Goal: Obtain resource: Download file/media

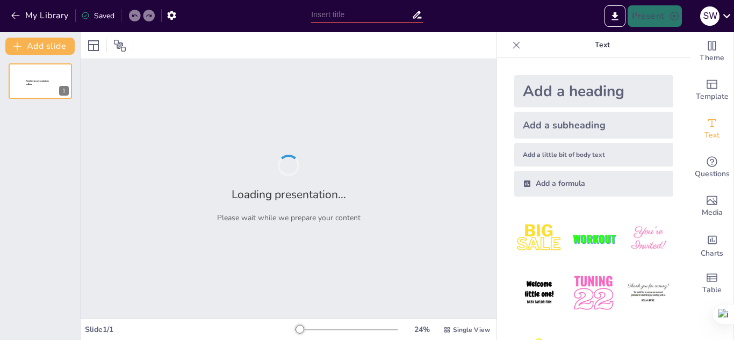
type input "Inovasi Digital untuk Promosi Wisata Kecil: Meningkatkan Kunjungan dan Ekonomi …"
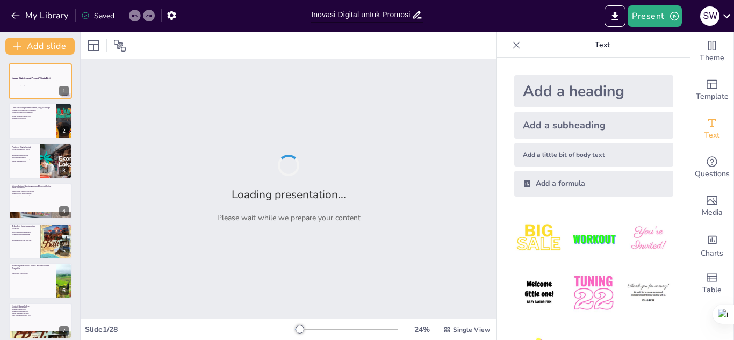
checkbox input "true"
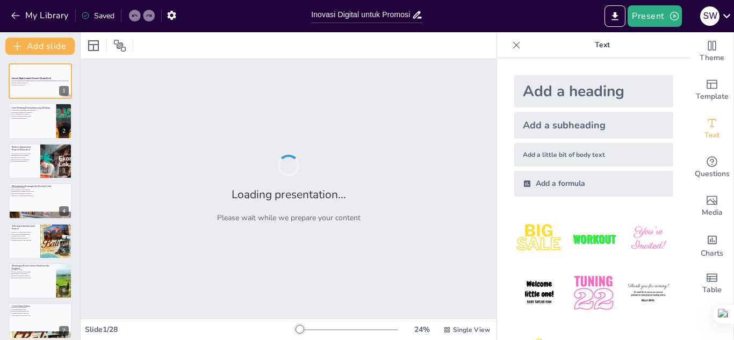
checkbox input "true"
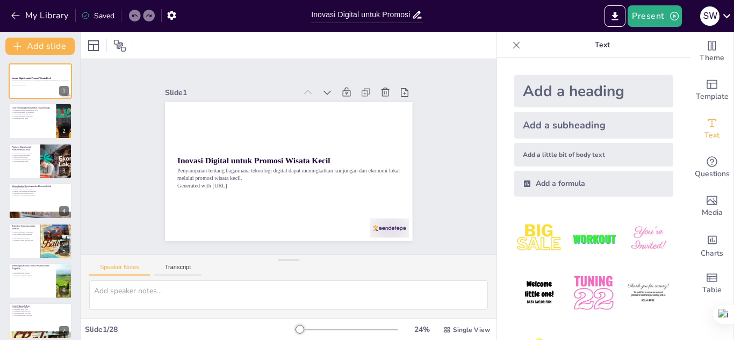
checkbox input "true"
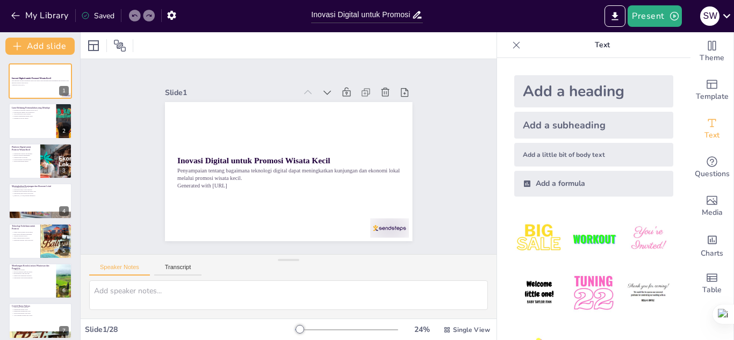
click at [572, 274] on img at bounding box center [593, 293] width 50 height 50
checkbox input "true"
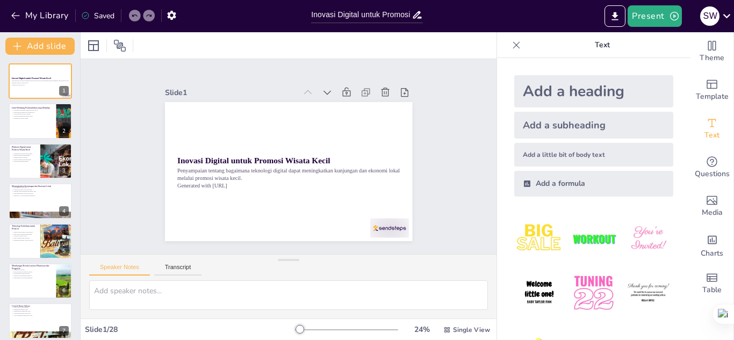
checkbox input "true"
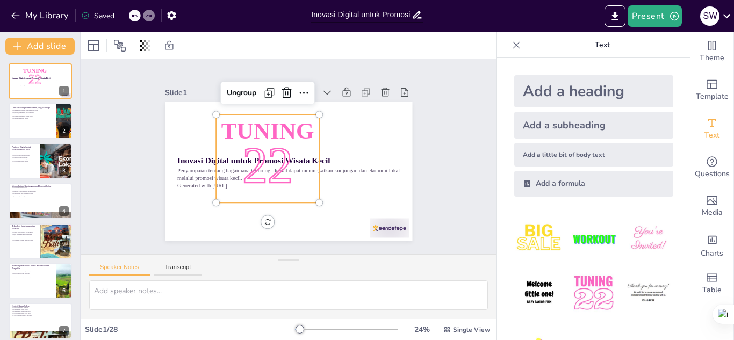
checkbox input "true"
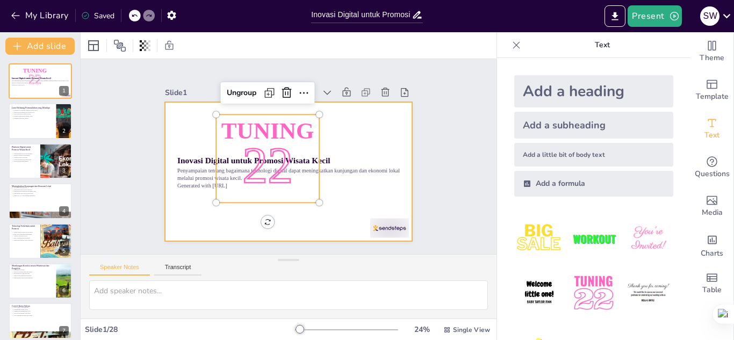
checkbox input "true"
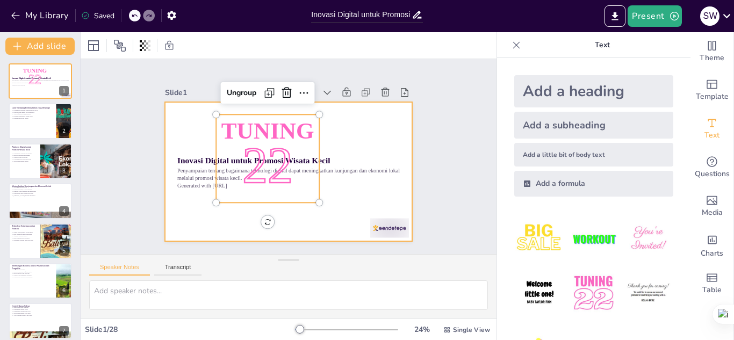
checkbox input "true"
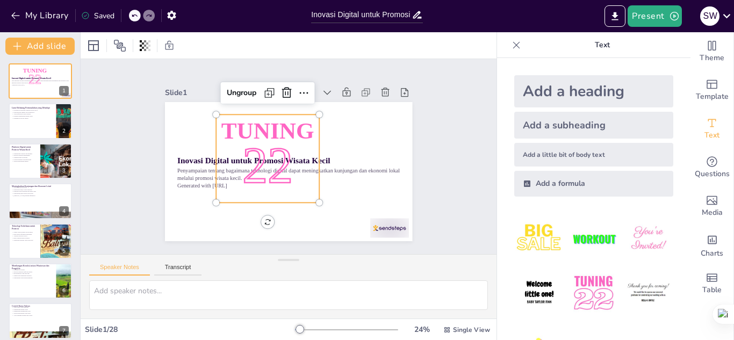
checkbox input "true"
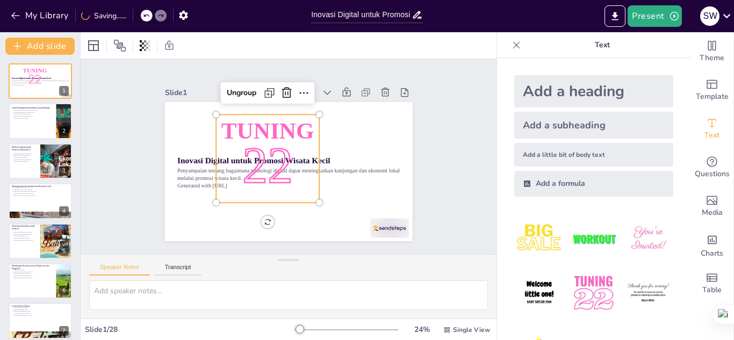
click at [526, 239] on img at bounding box center [539, 239] width 50 height 50
checkbox input "true"
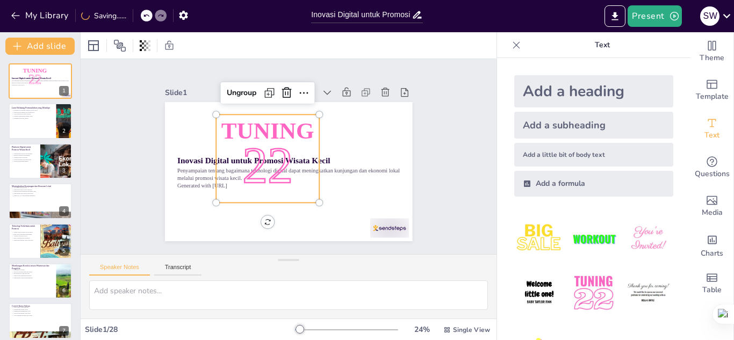
checkbox input "true"
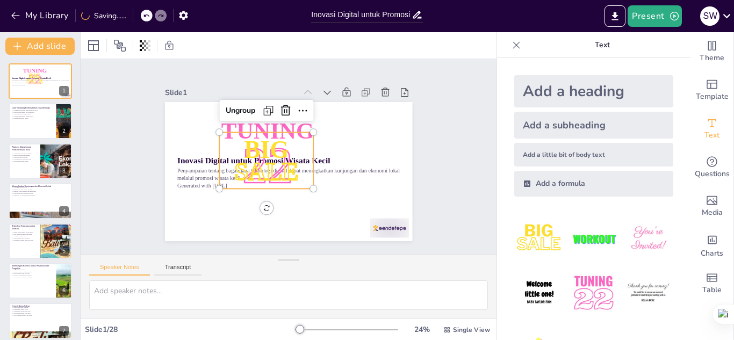
click at [575, 231] on img at bounding box center [593, 239] width 50 height 50
checkbox input "true"
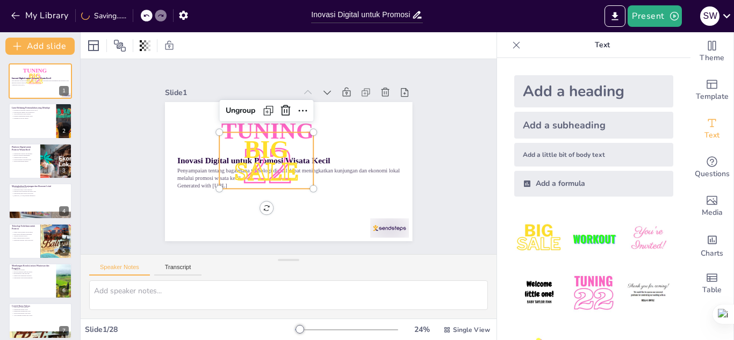
checkbox input "true"
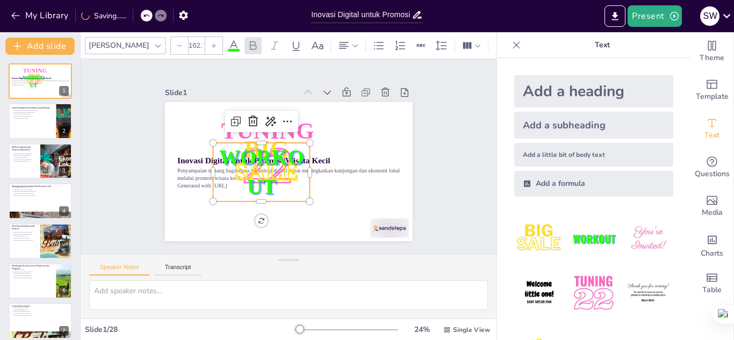
checkbox input "true"
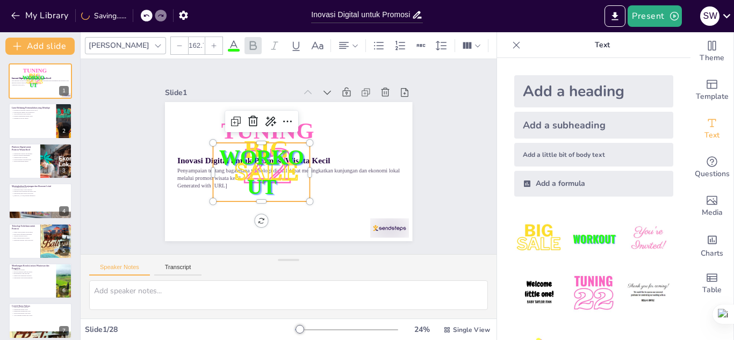
checkbox input "true"
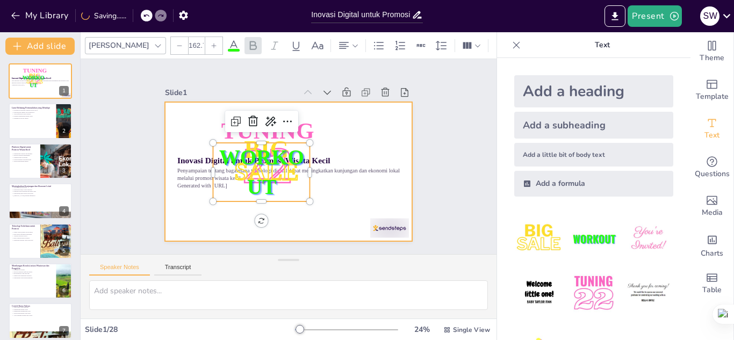
checkbox input "true"
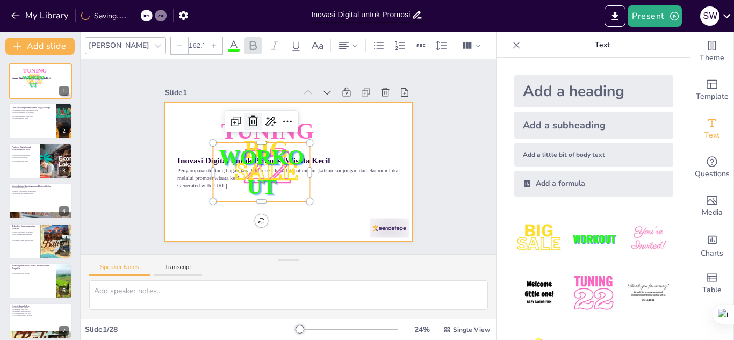
checkbox input "true"
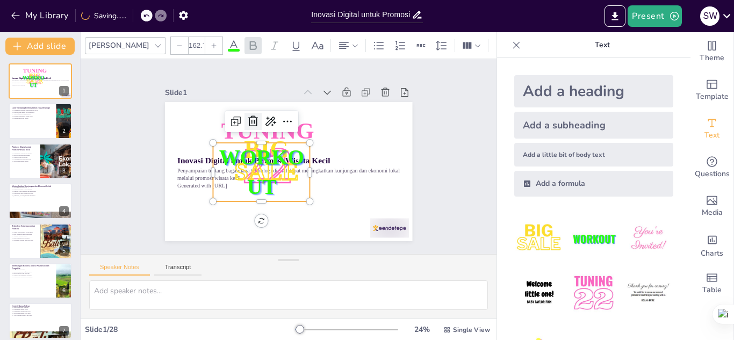
checkbox input "true"
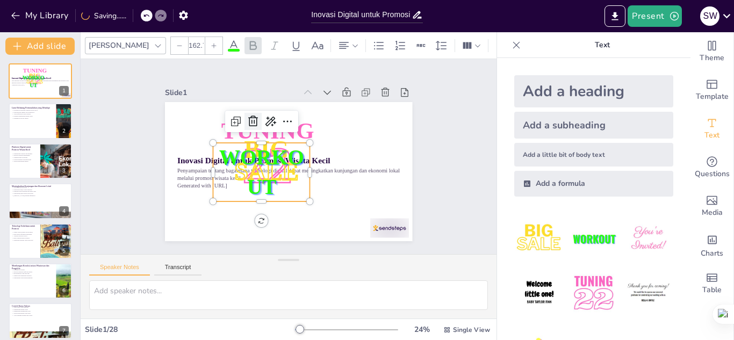
checkbox input "true"
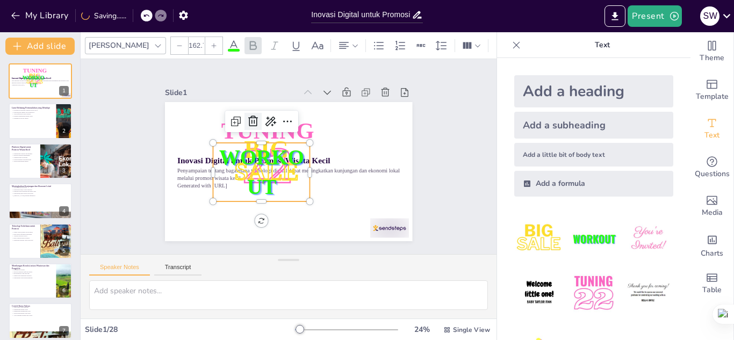
click at [257, 113] on icon at bounding box center [265, 112] width 16 height 16
checkbox input "true"
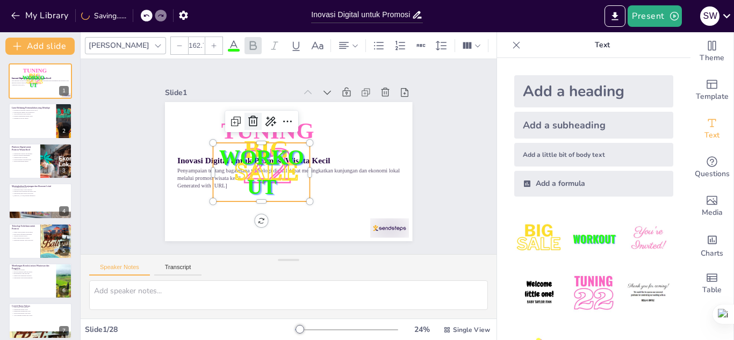
checkbox input "true"
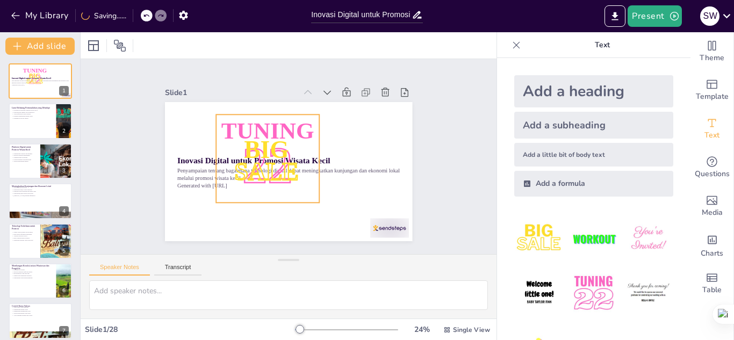
checkbox input "true"
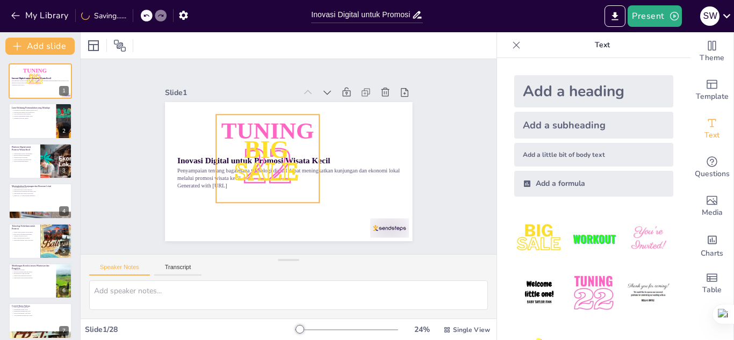
checkbox input "true"
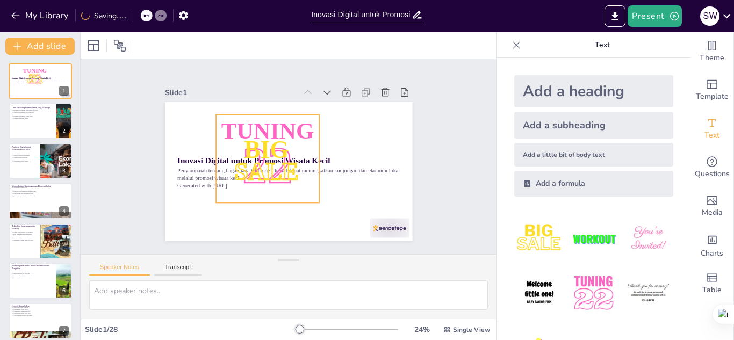
checkbox input "true"
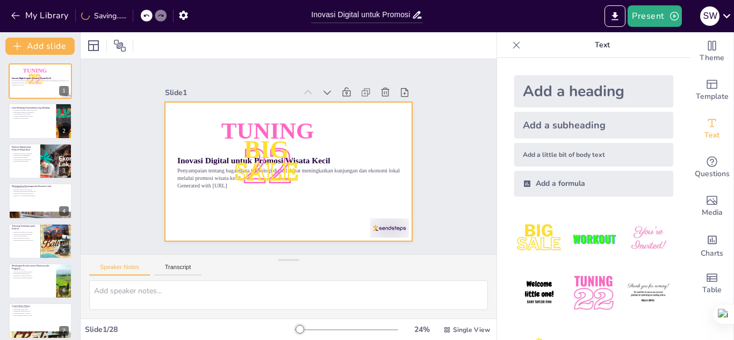
checkbox input "true"
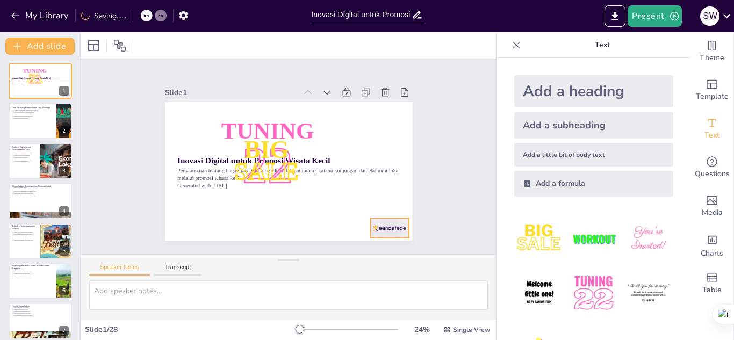
checkbox input "true"
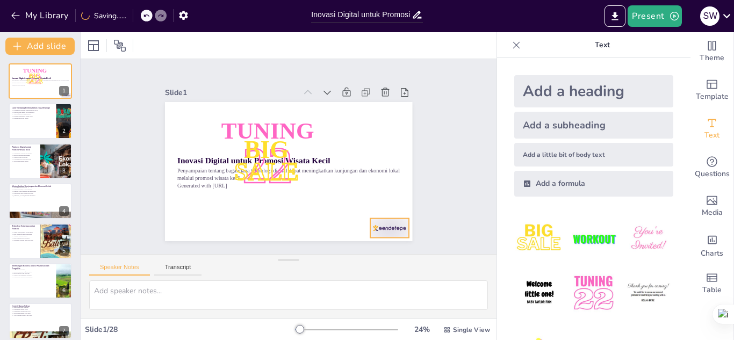
click at [329, 57] on div at bounding box center [312, 35] width 33 height 43
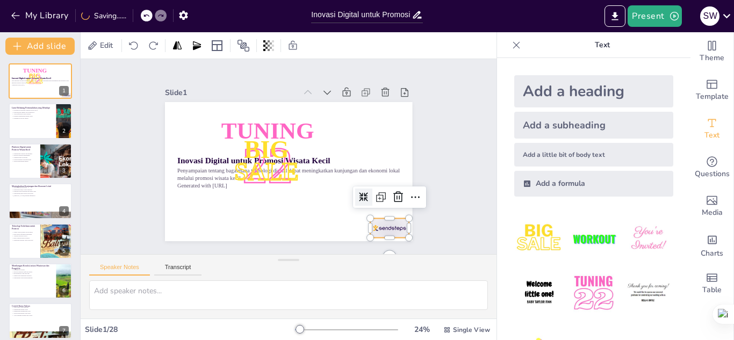
checkbox input "true"
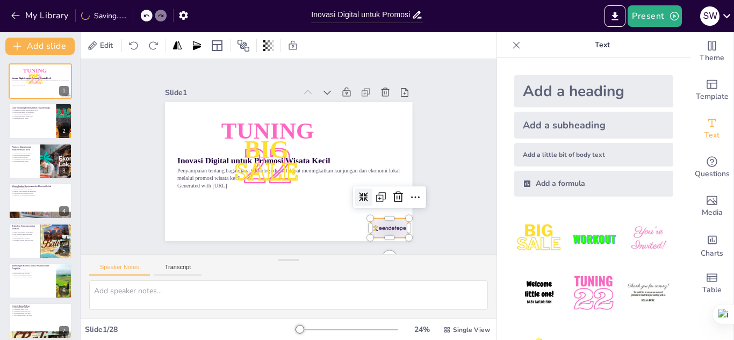
checkbox input "true"
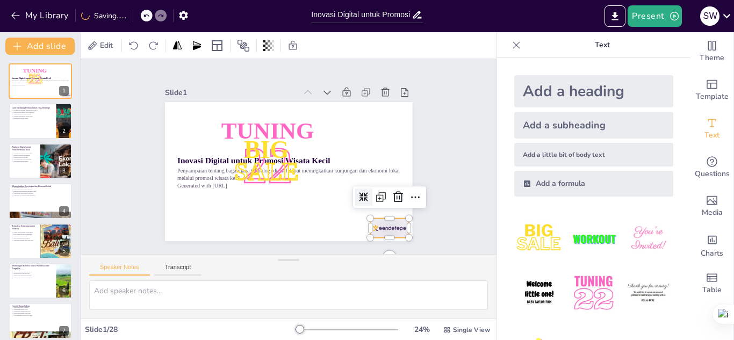
checkbox input "true"
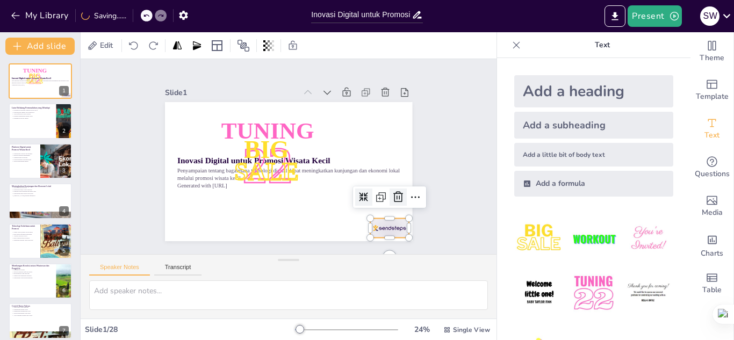
click at [388, 221] on icon at bounding box center [380, 229] width 16 height 16
checkbox input "true"
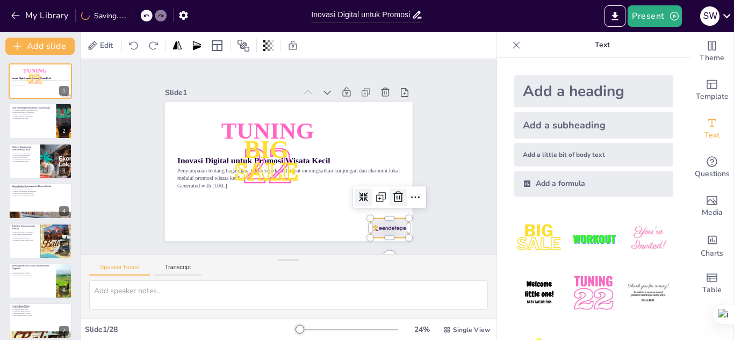
checkbox input "true"
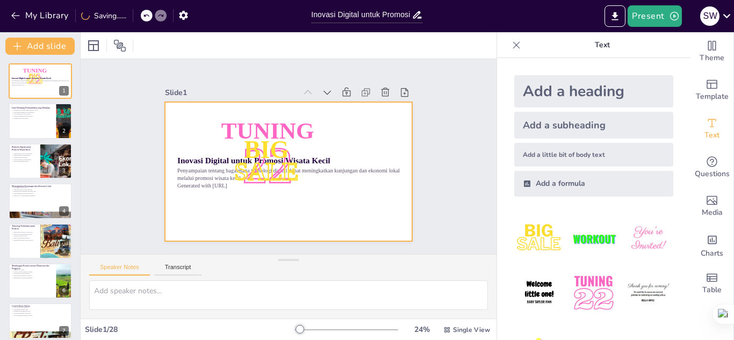
checkbox input "true"
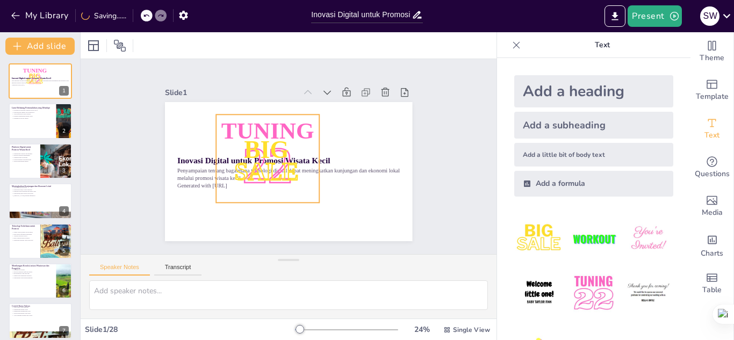
checkbox input "true"
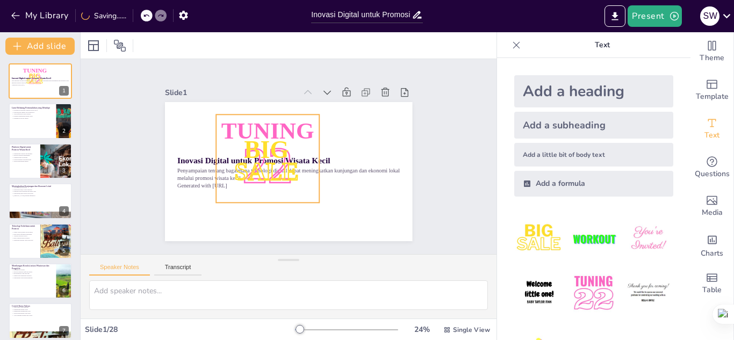
checkbox input "true"
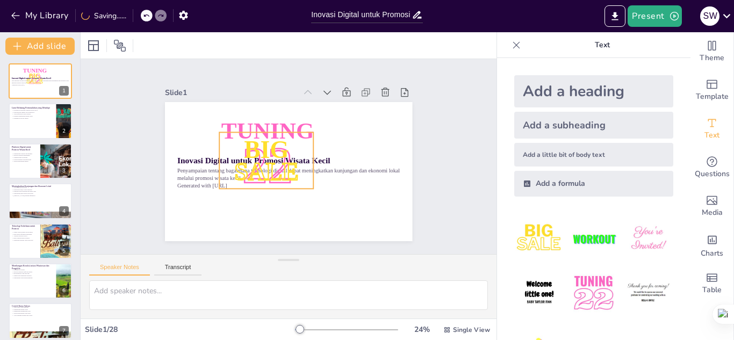
checkbox input "true"
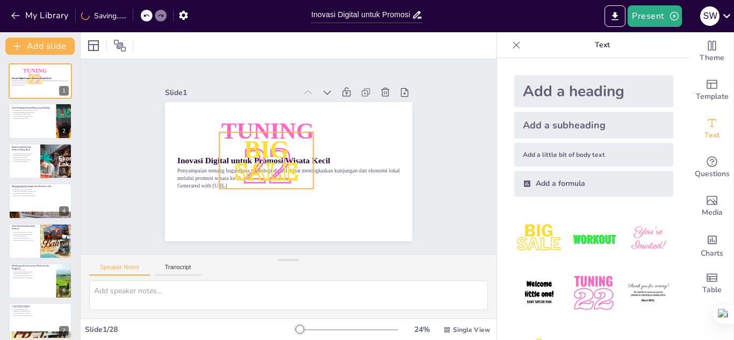
checkbox input "true"
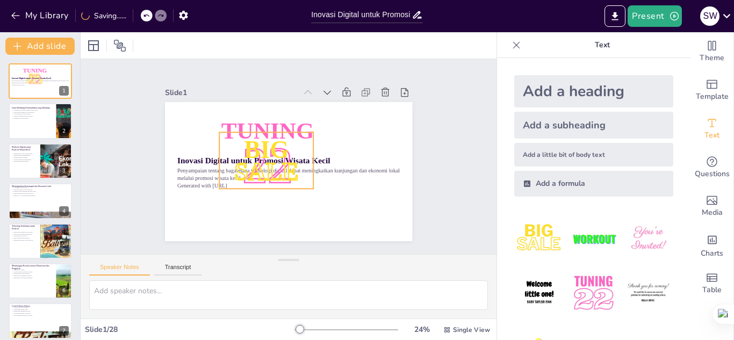
checkbox input "true"
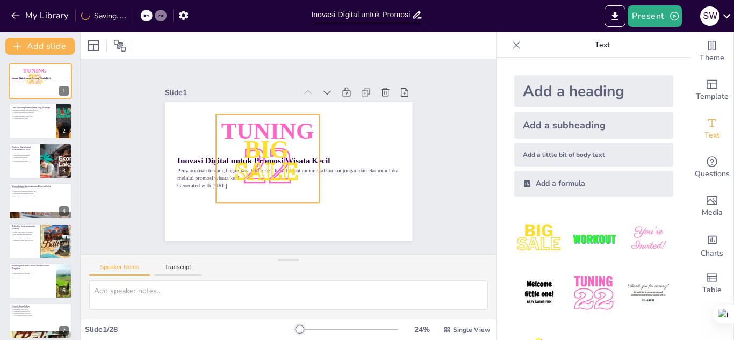
click at [263, 128] on p "22" at bounding box center [265, 150] width 123 height 121
checkbox input "true"
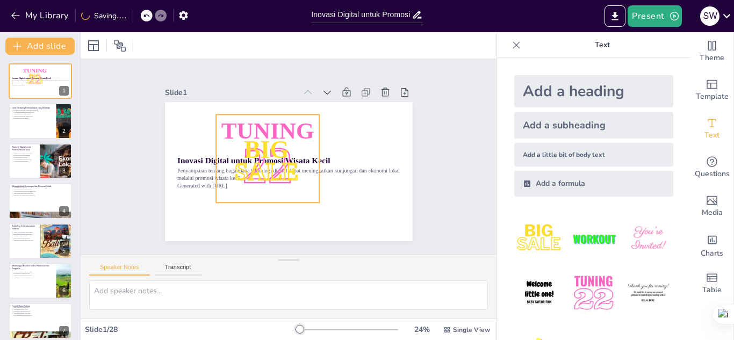
checkbox input "true"
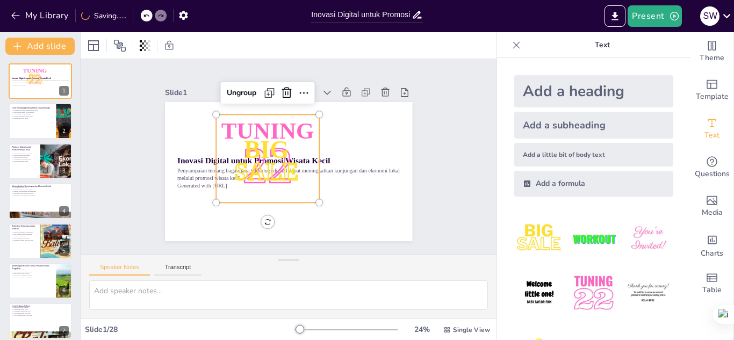
checkbox input "true"
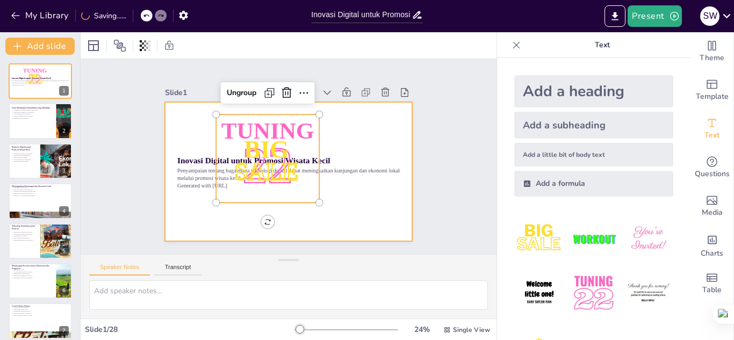
checkbox input "true"
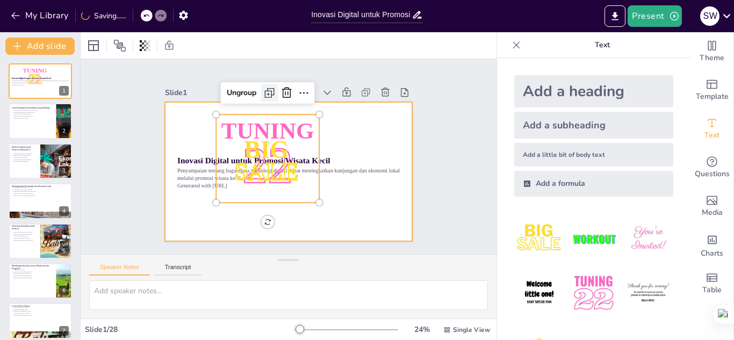
checkbox input "true"
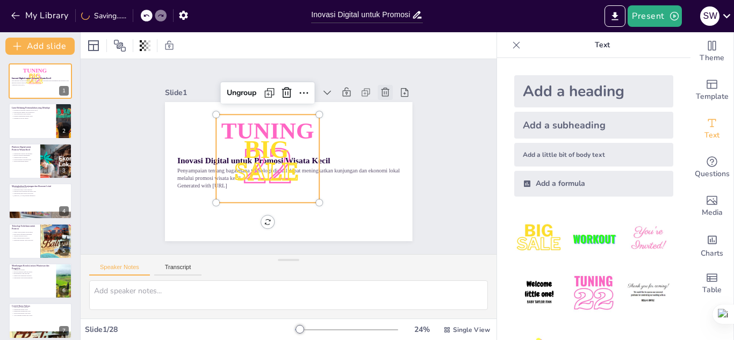
click at [394, 119] on icon at bounding box center [400, 125] width 13 height 13
type textarea "Banyak destinasi wisata kecil yang tidak dikenal oleh masyarakat luas, menyebab…"
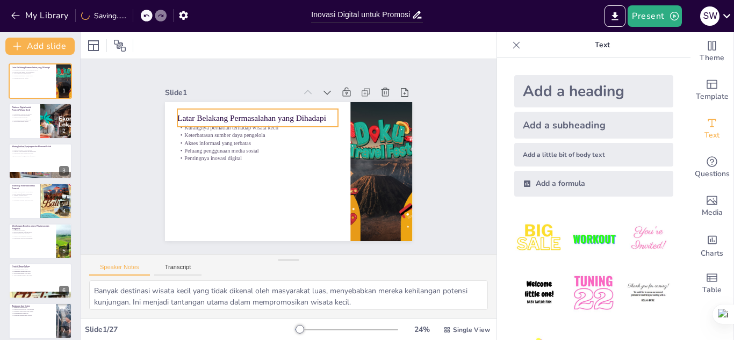
checkbox input "true"
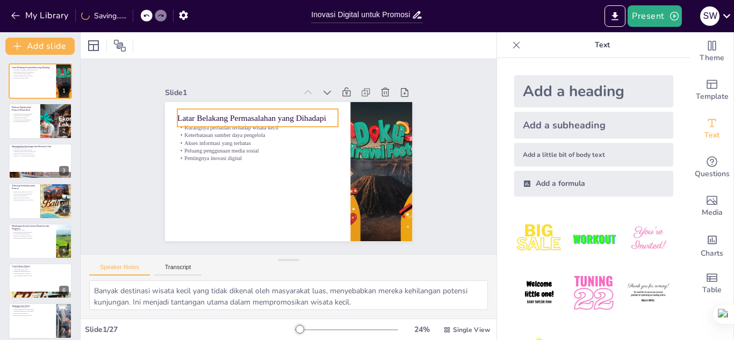
checkbox input "true"
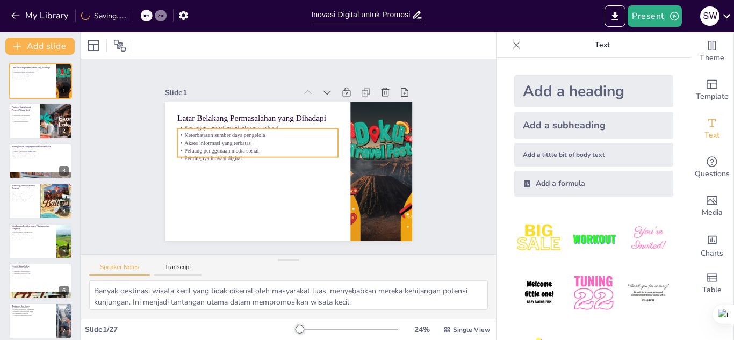
checkbox input "true"
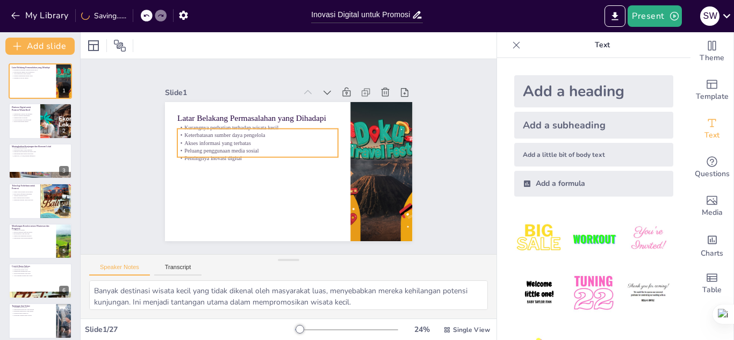
checkbox input "true"
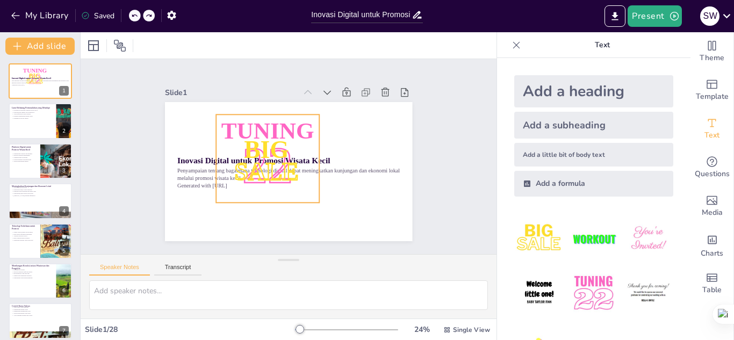
click at [299, 124] on span "Tuning" at bounding box center [316, 138] width 35 height 95
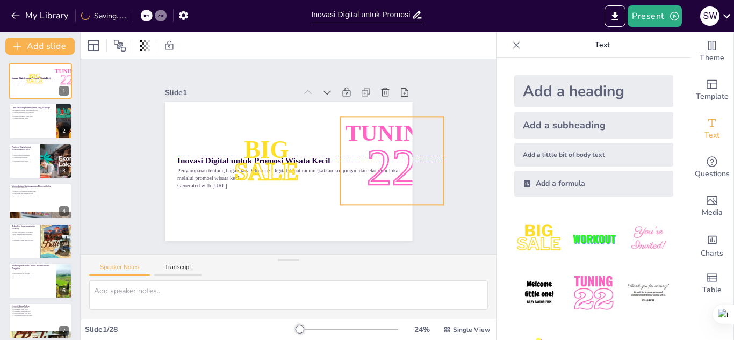
drag, startPoint x: 276, startPoint y: 124, endPoint x: 400, endPoint y: 123, distance: 123.6
click at [400, 161] on span "Tuning" at bounding box center [386, 198] width 90 height 75
click at [162, 169] on icon at bounding box center [154, 177] width 16 height 16
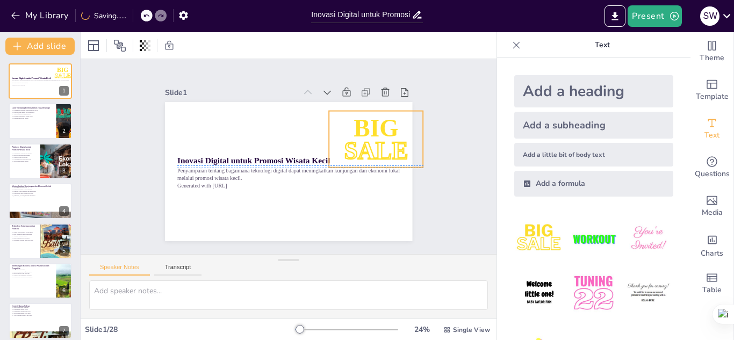
drag, startPoint x: 241, startPoint y: 142, endPoint x: 377, endPoint y: 107, distance: 140.2
click at [261, 207] on span "BIG" at bounding box center [234, 231] width 52 height 48
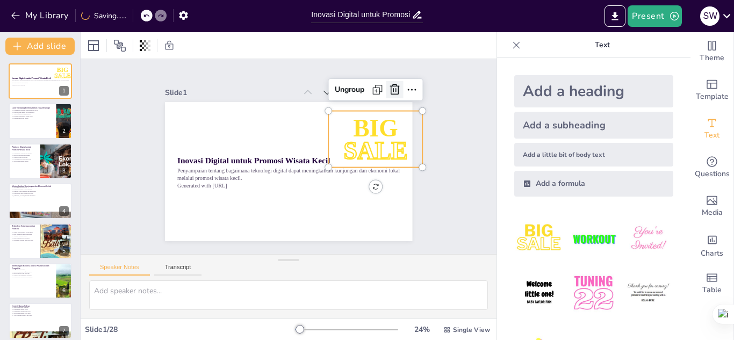
click at [404, 156] on icon at bounding box center [413, 165] width 18 height 18
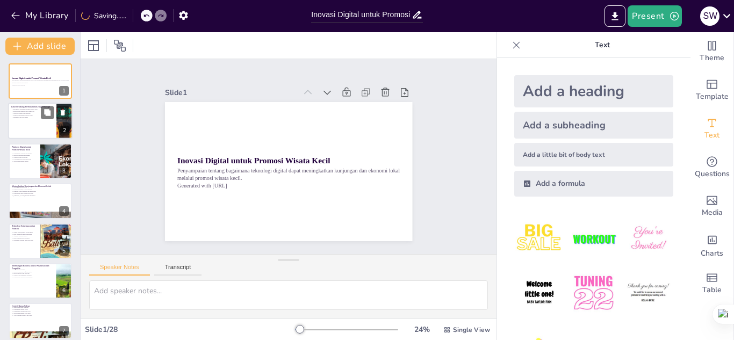
click at [40, 113] on p "Akses informasi yang terbatas" at bounding box center [32, 114] width 42 height 2
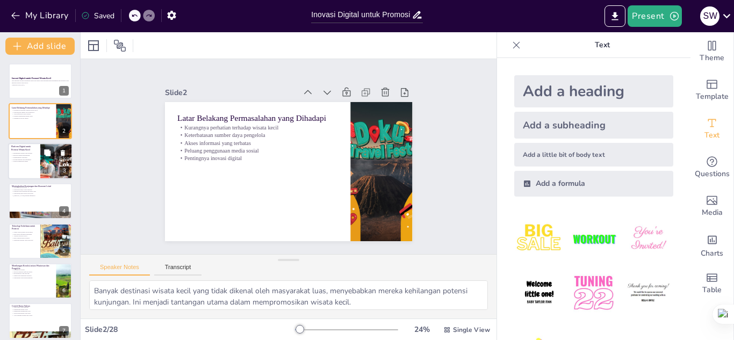
click at [32, 158] on p "Konten menarik dan informatif" at bounding box center [24, 159] width 26 height 2
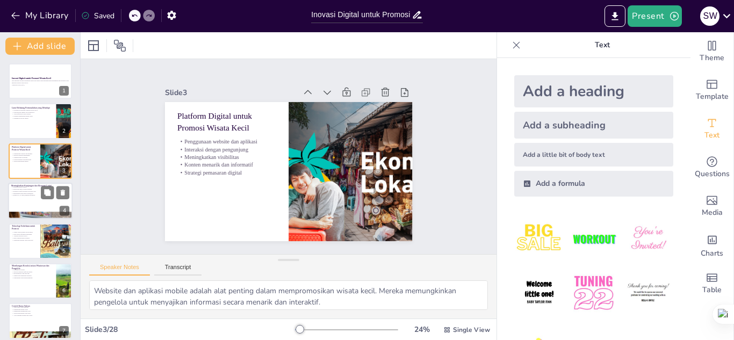
click at [26, 190] on p "Dampak positif terhadap ekonomi lokal" at bounding box center [40, 191] width 58 height 2
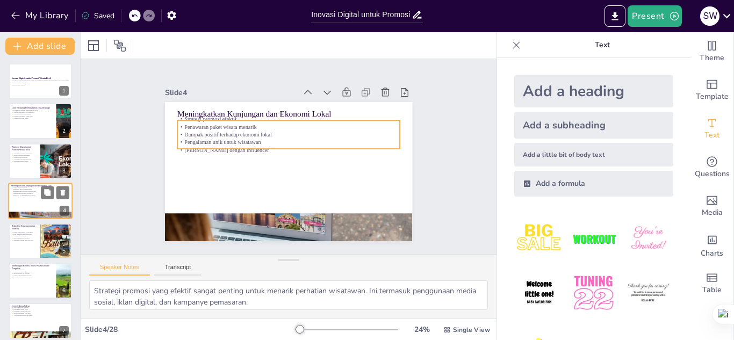
scroll to position [4, 0]
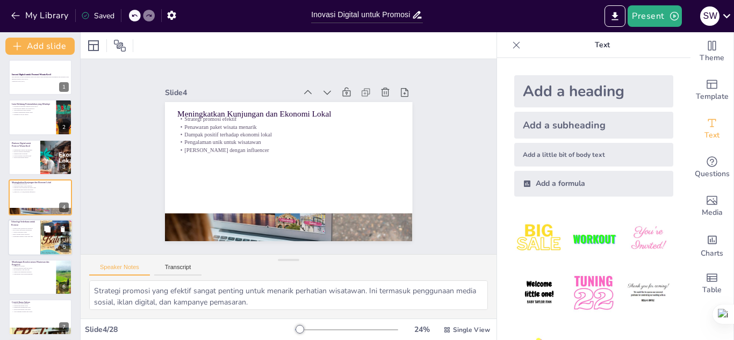
click at [28, 232] on p "Aplikasi berbasis lokasi" at bounding box center [24, 232] width 26 height 2
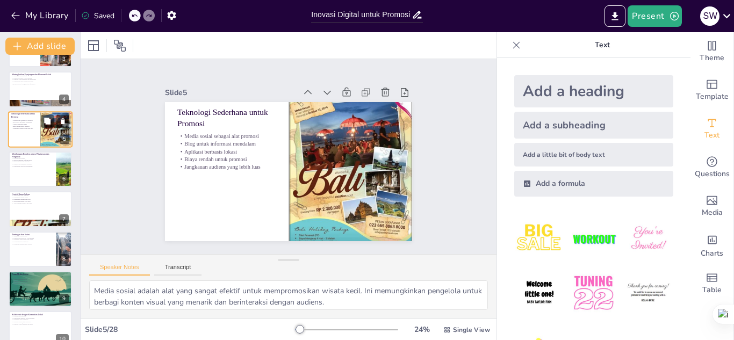
scroll to position [112, 0]
click at [31, 169] on div at bounding box center [40, 168] width 64 height 37
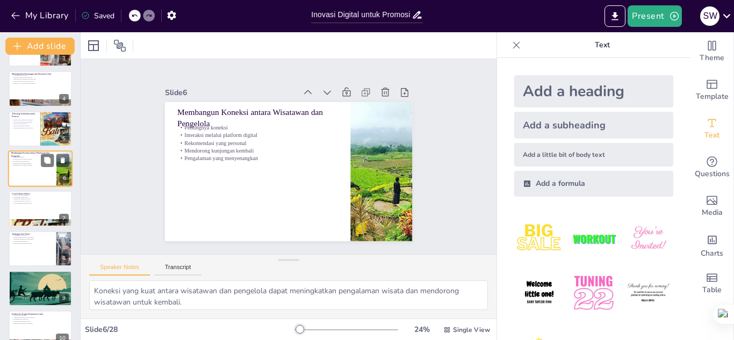
scroll to position [84, 0]
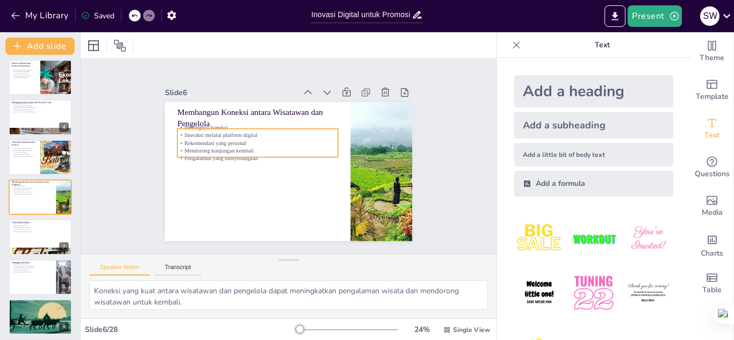
click at [200, 143] on p "Mendorong kunjungan kembali" at bounding box center [267, 133] width 135 height 101
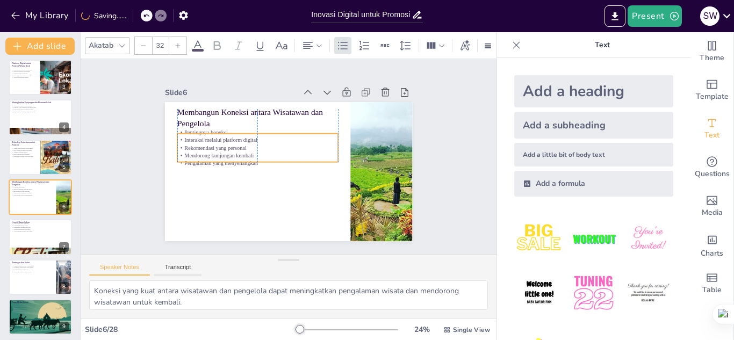
drag, startPoint x: 192, startPoint y: 143, endPoint x: 189, endPoint y: 148, distance: 5.5
click at [191, 148] on p "Mendorong kunjungan kembali" at bounding box center [262, 140] width 143 height 87
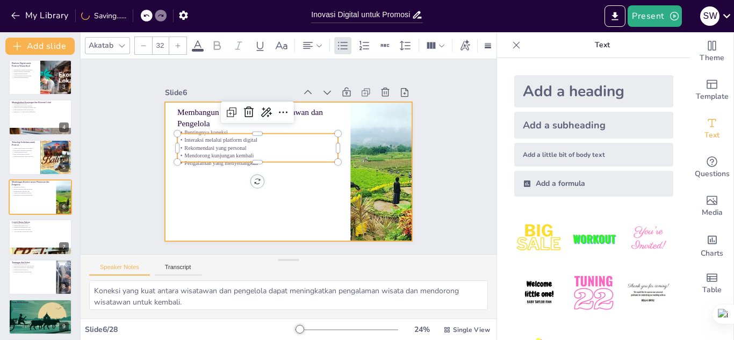
click at [203, 184] on div at bounding box center [285, 170] width 271 height 187
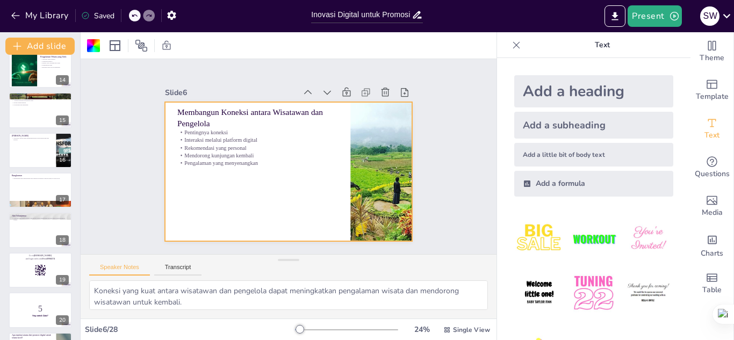
scroll to position [847, 0]
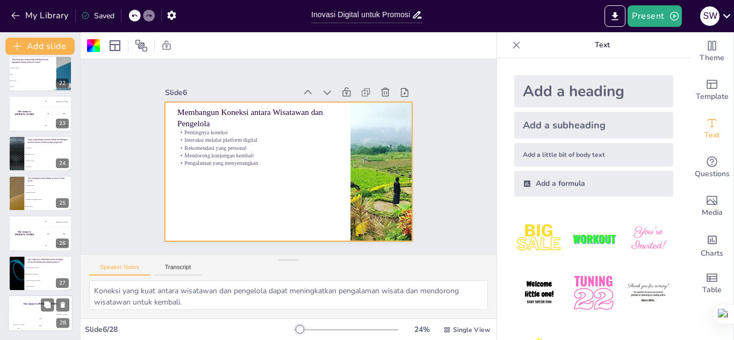
click at [34, 321] on div "200" at bounding box center [40, 326] width 21 height 12
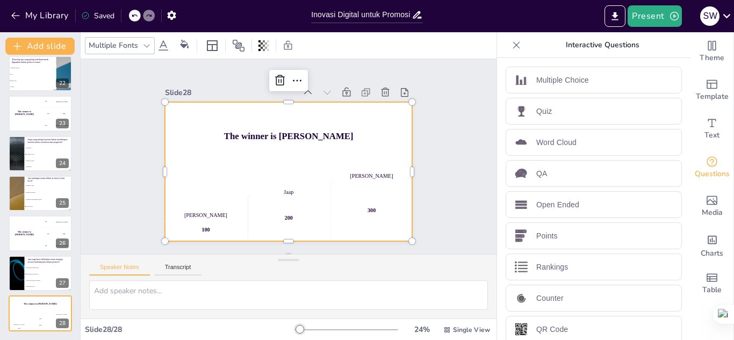
click at [270, 178] on div "200" at bounding box center [231, 131] width 75 height 93
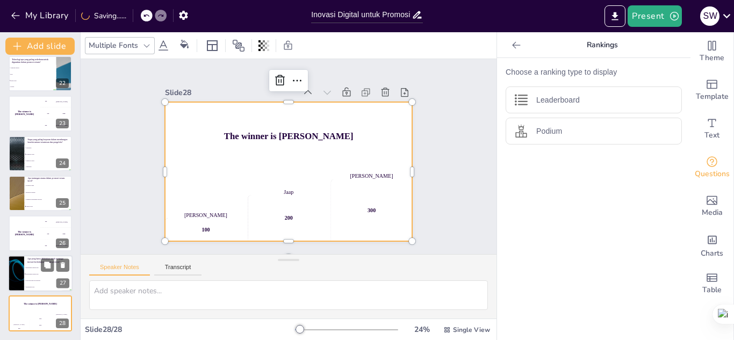
click at [38, 273] on span "Mengadaptasi dengan tren" at bounding box center [49, 274] width 46 height 2
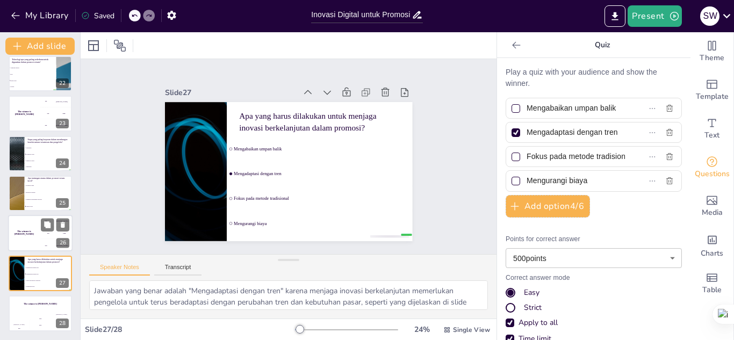
click at [22, 228] on div "The winner is [PERSON_NAME]" at bounding box center [24, 233] width 32 height 37
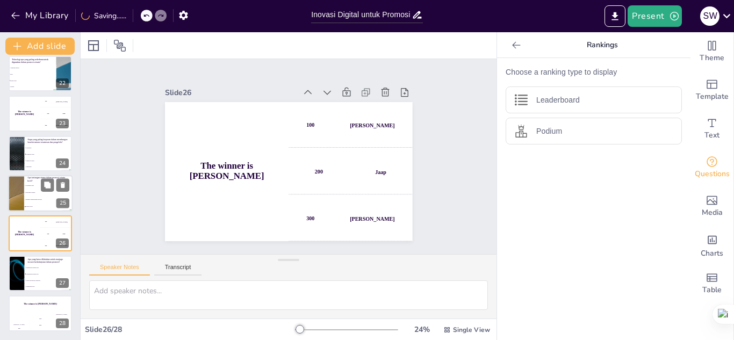
click at [23, 198] on div at bounding box center [16, 193] width 64 height 37
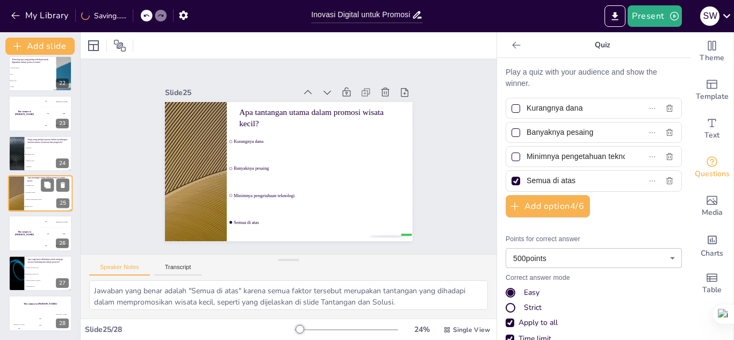
scroll to position [843, 0]
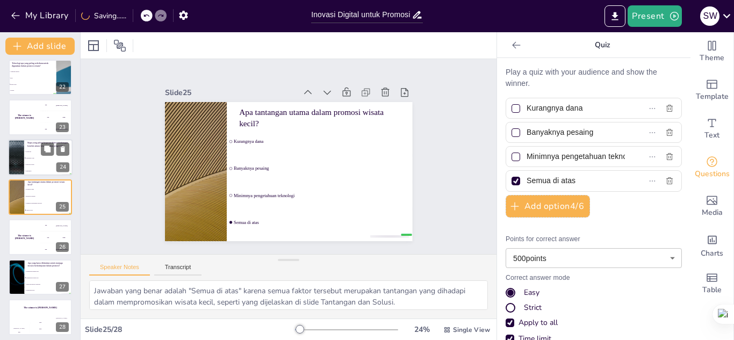
click at [28, 162] on li "Pengelola Wisata" at bounding box center [48, 164] width 48 height 6
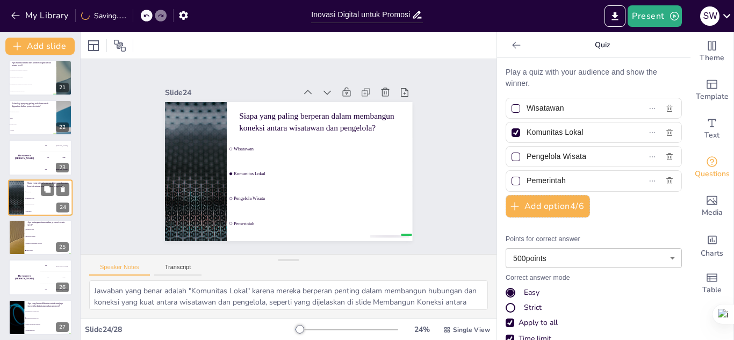
scroll to position [765, 0]
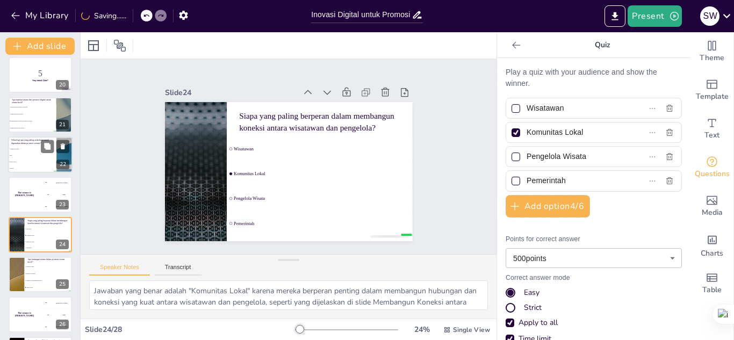
click at [28, 150] on li "Augmented Reality" at bounding box center [32, 149] width 48 height 6
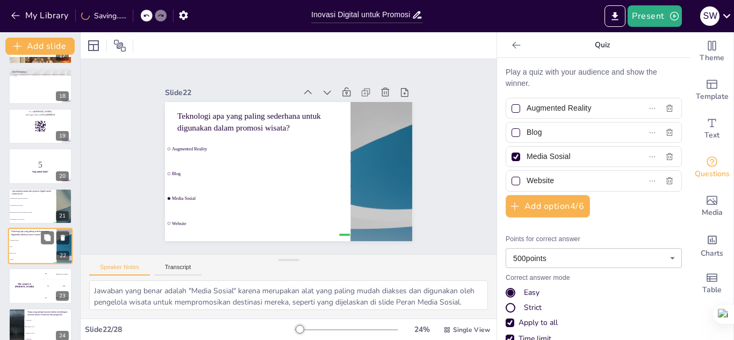
scroll to position [674, 0]
click at [30, 168] on p "5" at bounding box center [40, 166] width 58 height 12
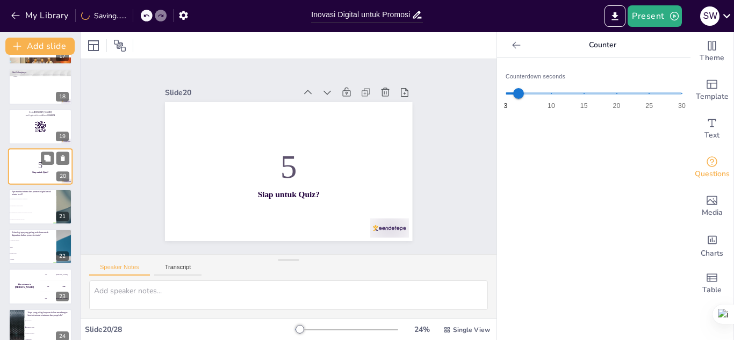
scroll to position [643, 0]
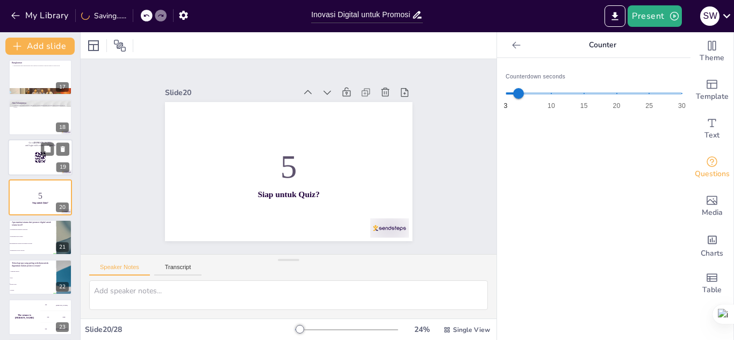
click at [30, 158] on div at bounding box center [40, 157] width 64 height 37
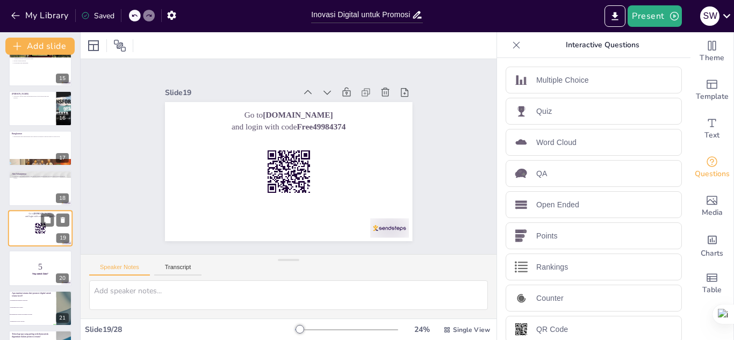
scroll to position [572, 0]
click at [31, 145] on div at bounding box center [40, 149] width 64 height 37
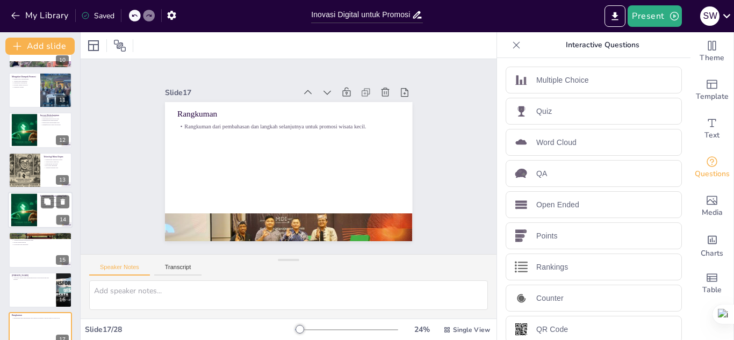
scroll to position [390, 0]
click at [24, 160] on div at bounding box center [24, 171] width 54 height 37
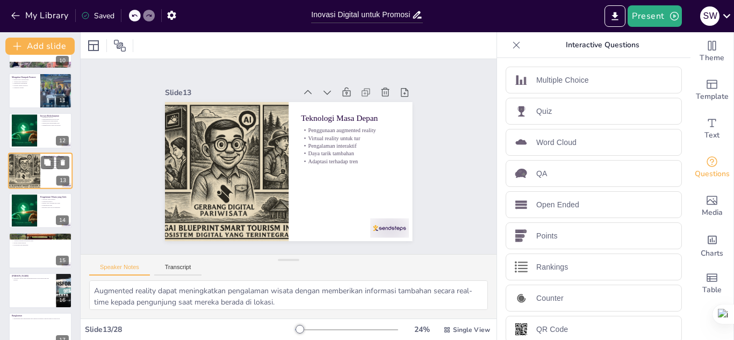
scroll to position [363, 0]
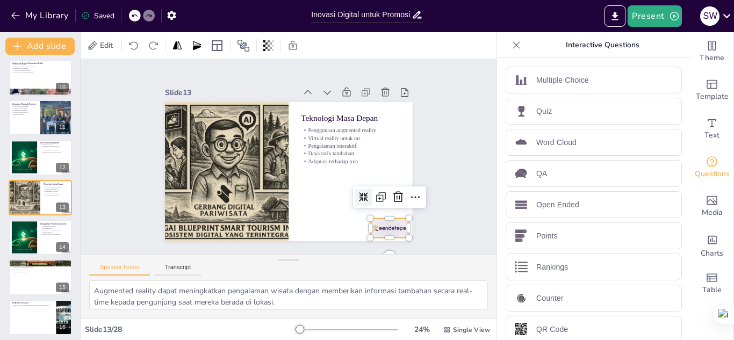
click at [187, 163] on div at bounding box center [165, 145] width 43 height 36
click at [252, 55] on icon at bounding box center [245, 48] width 15 height 14
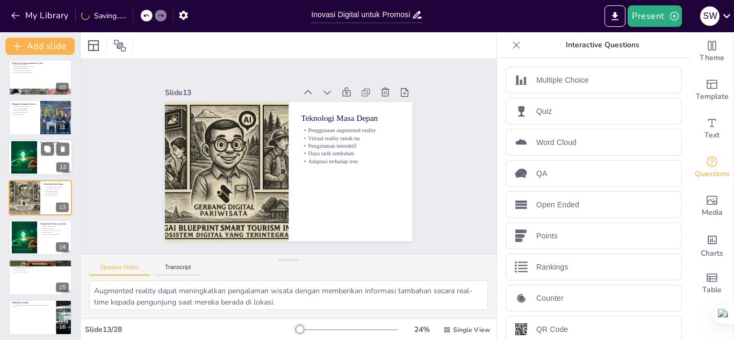
click at [30, 151] on div at bounding box center [23, 157] width 49 height 33
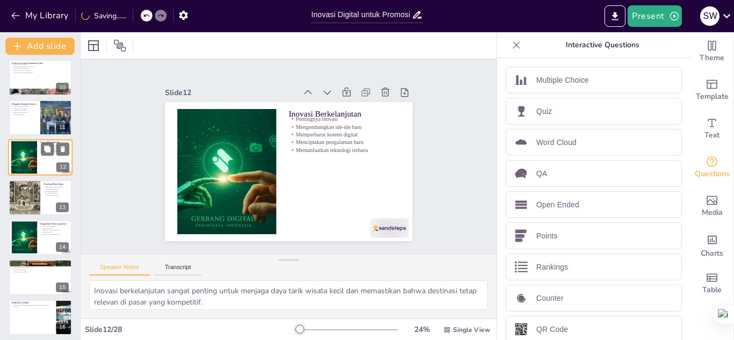
scroll to position [323, 0]
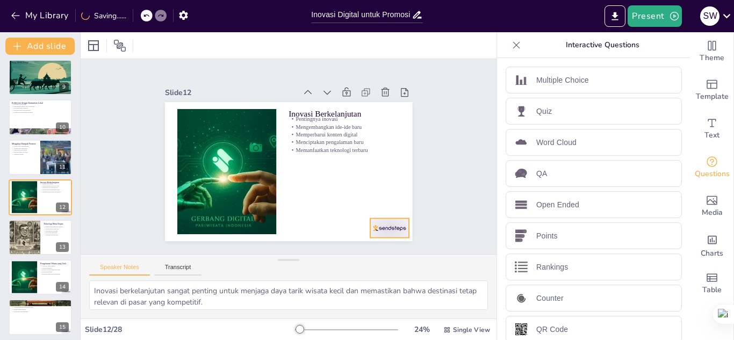
click at [189, 149] on div at bounding box center [167, 131] width 43 height 33
click at [33, 160] on div at bounding box center [40, 157] width 64 height 37
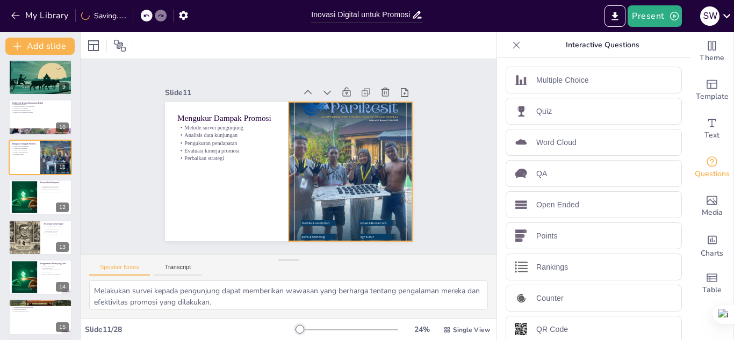
scroll to position [283, 0]
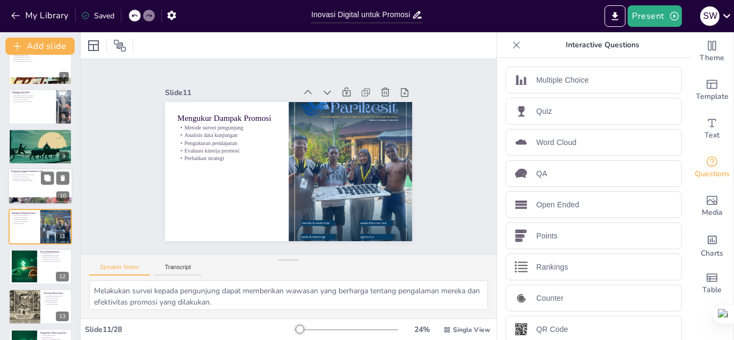
click at [33, 173] on p "Pentingnya kolaborasi" at bounding box center [40, 173] width 58 height 2
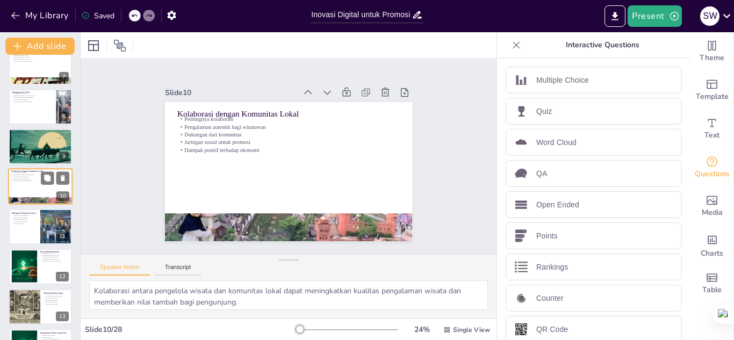
scroll to position [243, 0]
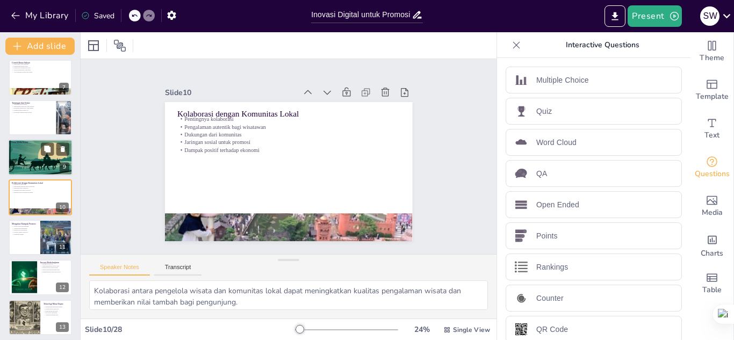
click at [26, 148] on p "Membangun komunitas" at bounding box center [40, 148] width 58 height 2
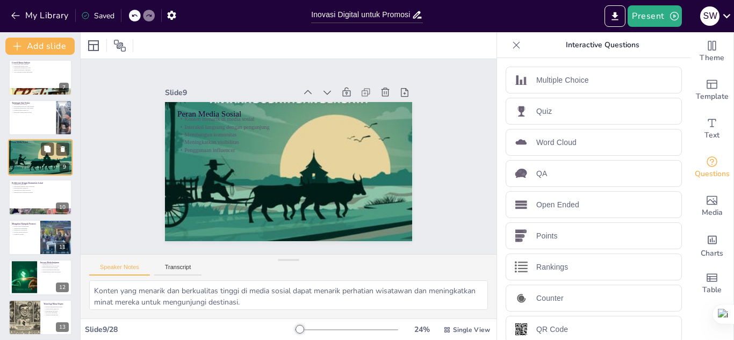
scroll to position [204, 0]
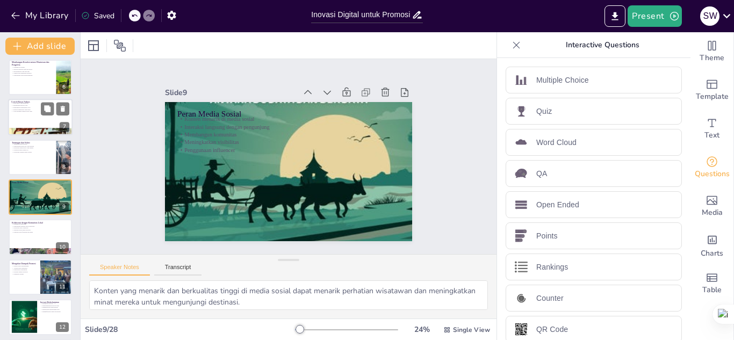
click at [19, 114] on div at bounding box center [40, 117] width 64 height 37
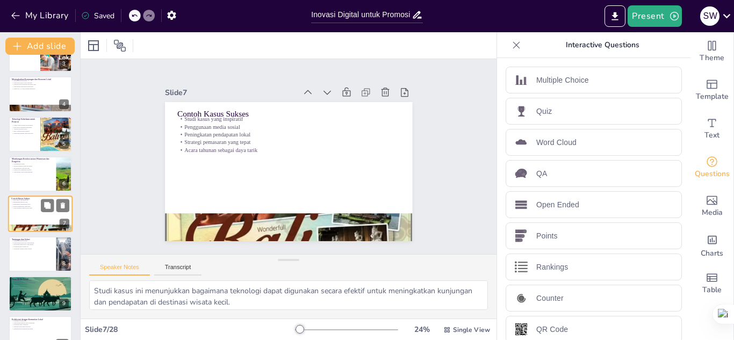
scroll to position [106, 0]
click at [23, 172] on p "Pengalaman yang menyenangkan" at bounding box center [32, 172] width 42 height 2
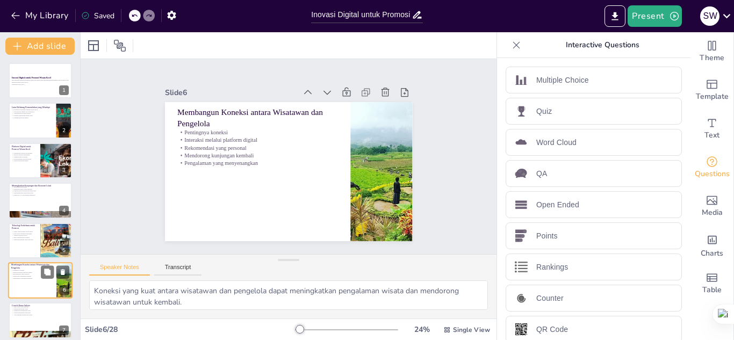
scroll to position [0, 0]
click at [24, 77] on strong "Inovasi Digital untuk Promosi Wisata Kecil" at bounding box center [31, 78] width 40 height 2
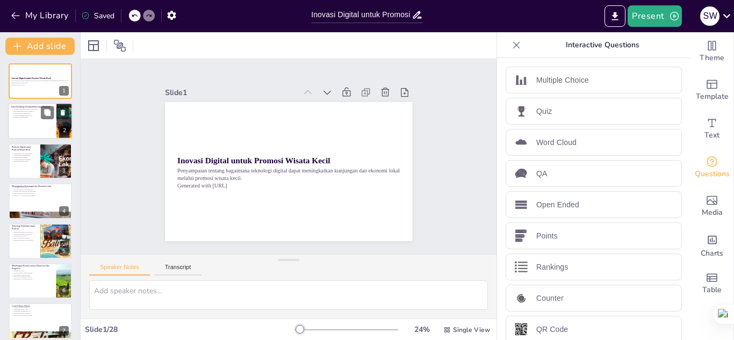
click at [26, 115] on p "Peluang penggunaan media sosial" at bounding box center [32, 116] width 42 height 2
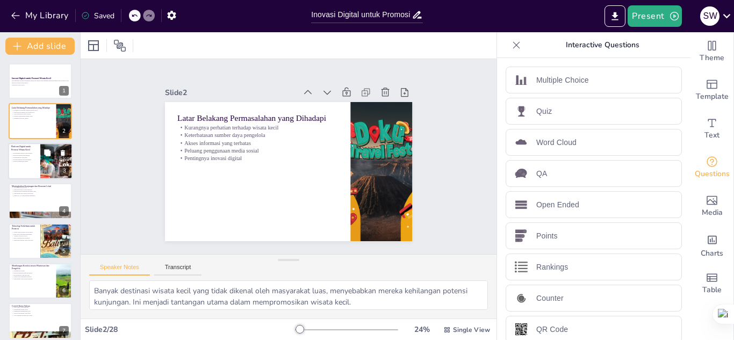
click at [27, 157] on p "Meningkatkan visibilitas" at bounding box center [24, 157] width 26 height 2
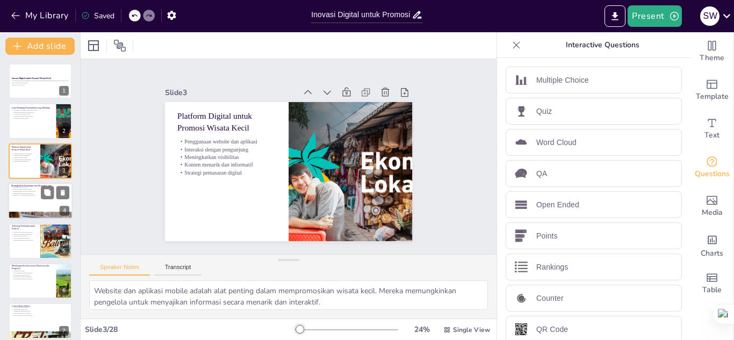
click at [27, 187] on p "Strategi promosi efektif" at bounding box center [40, 187] width 58 height 2
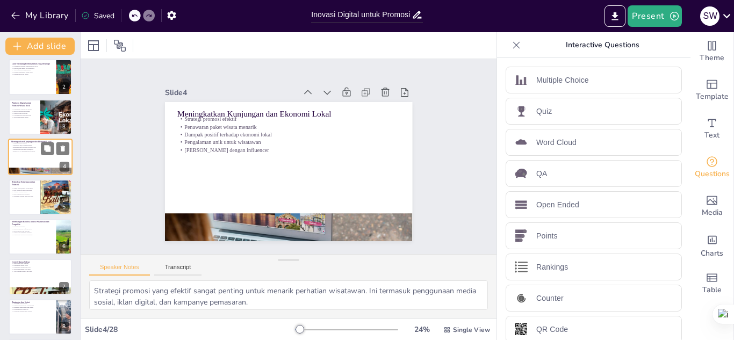
click at [27, 187] on p "Media sosial sebagai alat promosi" at bounding box center [24, 188] width 25 height 2
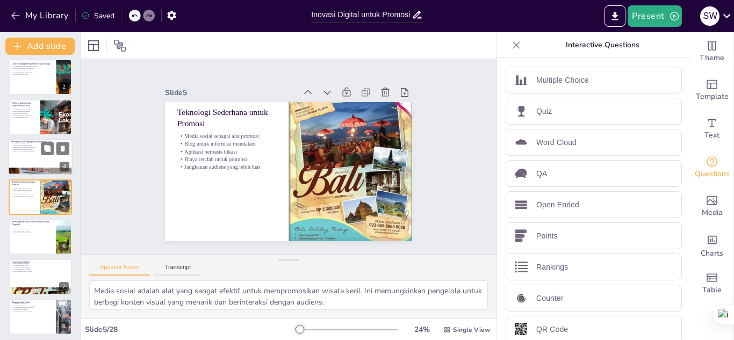
scroll to position [44, 0]
click at [31, 151] on p "[PERSON_NAME] dengan influencer" at bounding box center [40, 152] width 58 height 2
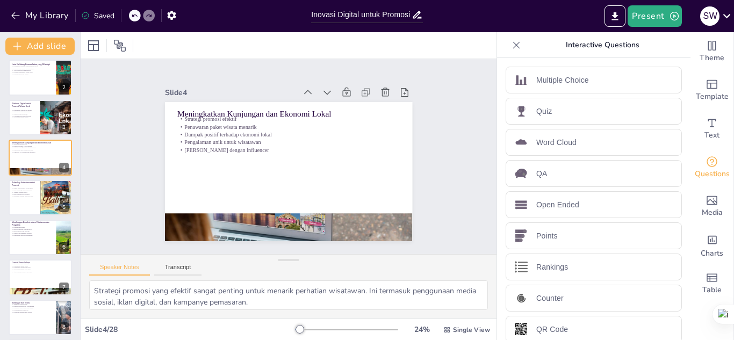
scroll to position [4, 0]
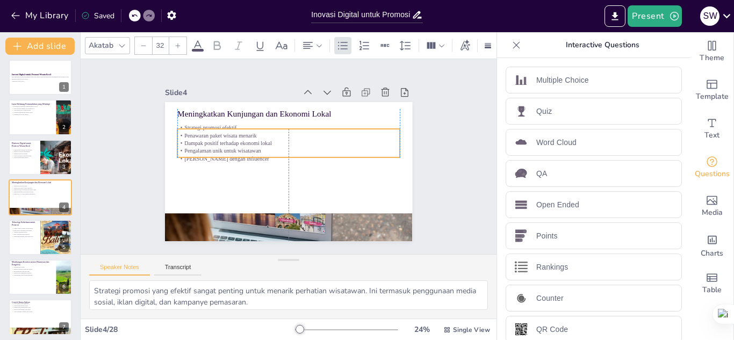
drag, startPoint x: 190, startPoint y: 136, endPoint x: 187, endPoint y: 144, distance: 8.3
click at [290, 144] on p "Pengalaman unik untuk wisatawan" at bounding box center [294, 156] width 8 height 222
click at [24, 155] on p "Konten menarik dan informatif" at bounding box center [24, 156] width 26 height 2
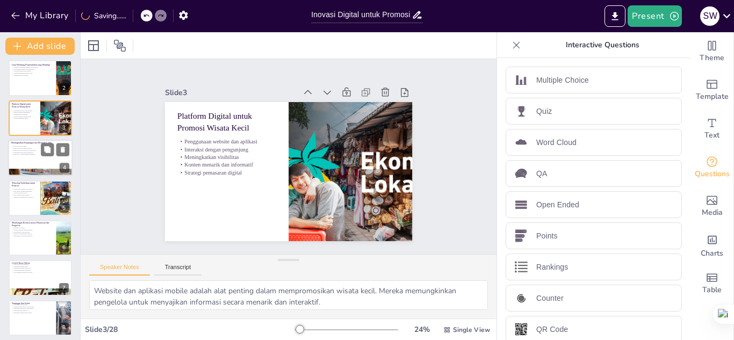
scroll to position [44, 0]
click at [29, 185] on p "Teknologi Sederhana untuk Promosi" at bounding box center [24, 183] width 26 height 6
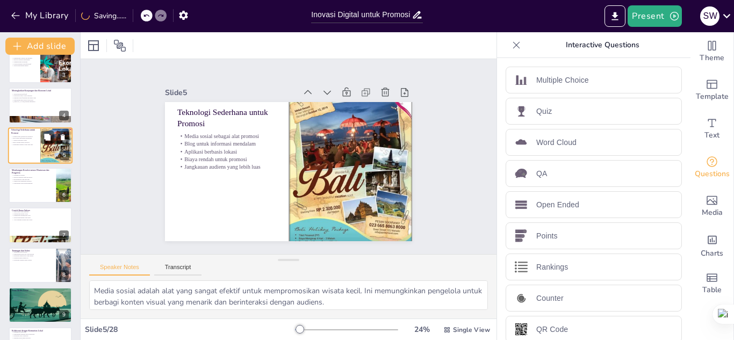
click at [29, 185] on div at bounding box center [40, 185] width 63 height 35
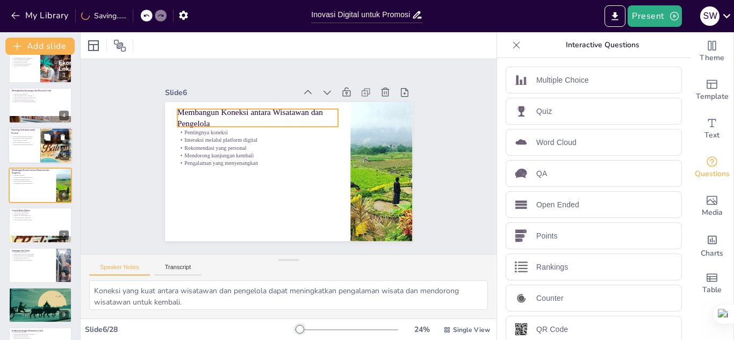
scroll to position [84, 0]
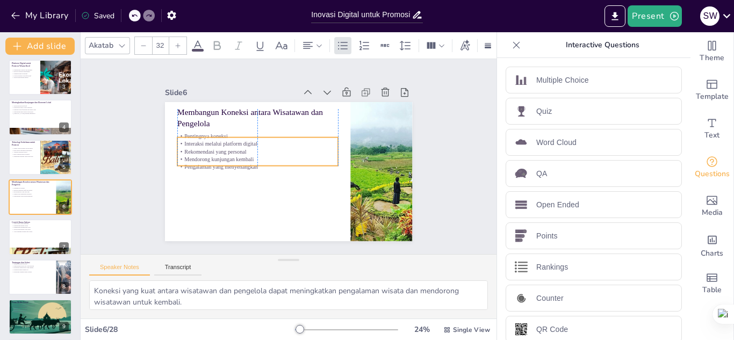
click at [272, 157] on p "Mendorong kunjungan kembali" at bounding box center [292, 125] width 41 height 159
click at [26, 220] on p "Contoh Kasus Sukses" at bounding box center [40, 221] width 58 height 3
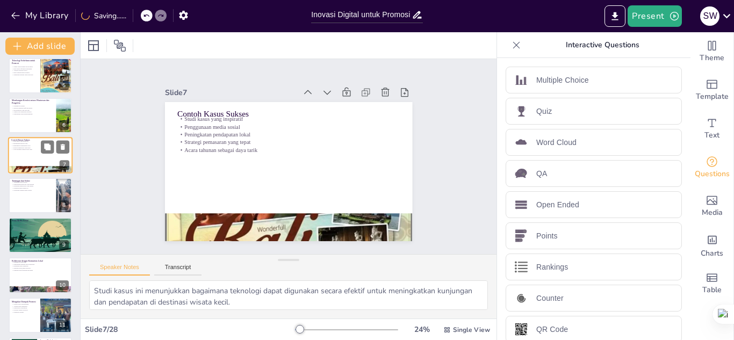
scroll to position [179, 0]
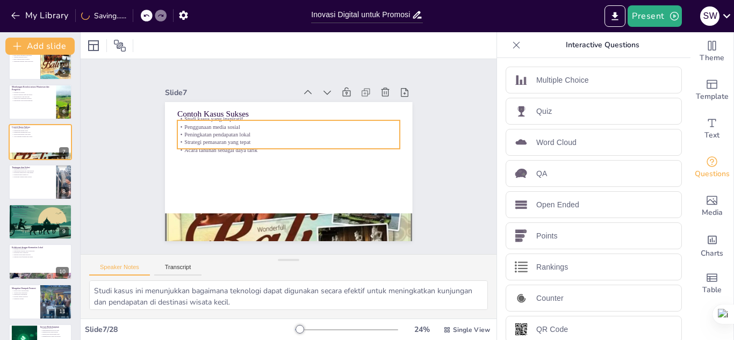
click at [218, 117] on p "Studi kasus yang inspiratif" at bounding box center [310, 126] width 185 height 137
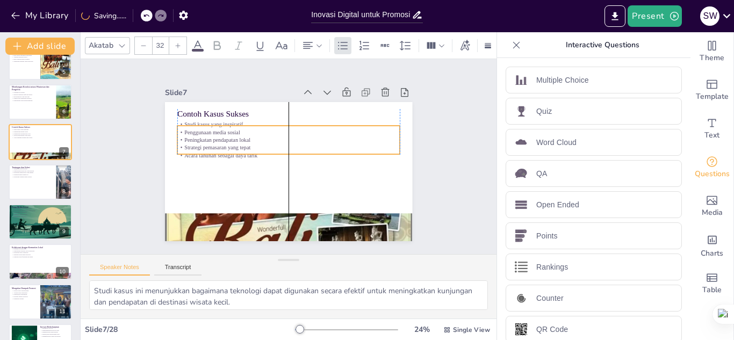
click at [198, 121] on p "Studi kasus yang inspiratif" at bounding box center [301, 127] width 206 height 98
click at [22, 186] on div at bounding box center [40, 182] width 64 height 37
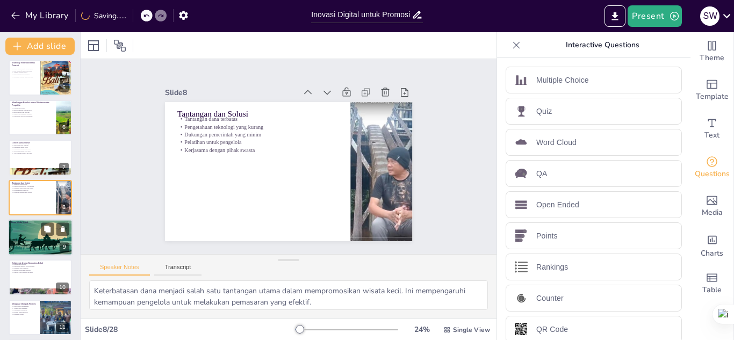
click at [23, 229] on p "Meningkatkan visibilitas" at bounding box center [40, 230] width 58 height 2
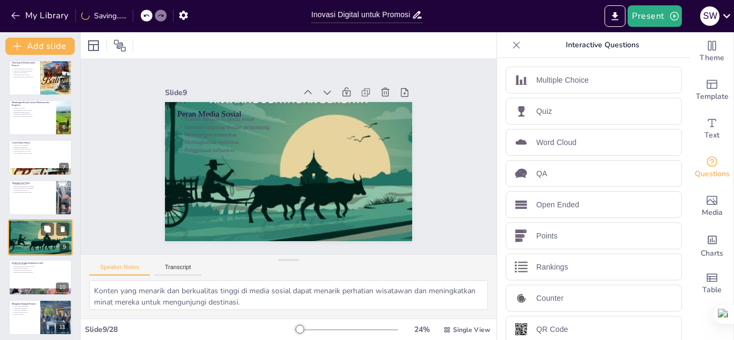
scroll to position [204, 0]
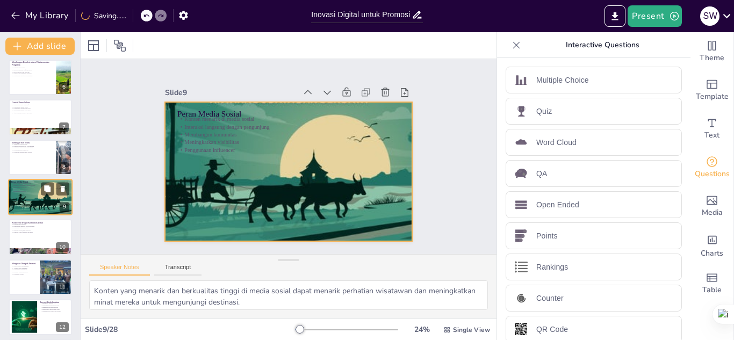
click at [23, 193] on div at bounding box center [40, 196] width 64 height 91
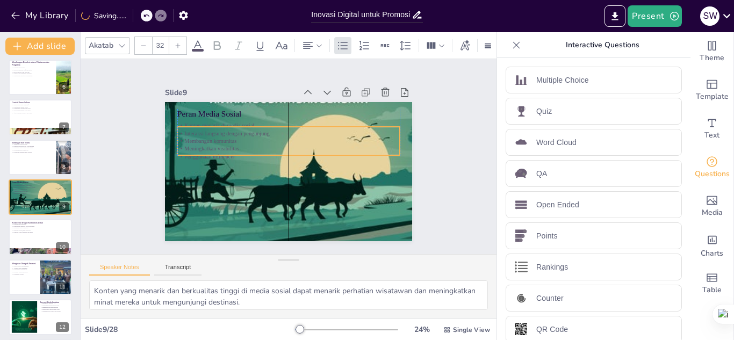
drag, startPoint x: 199, startPoint y: 133, endPoint x: 196, endPoint y: 139, distance: 6.3
click at [196, 139] on p "Membangun komunitas" at bounding box center [294, 171] width 206 height 98
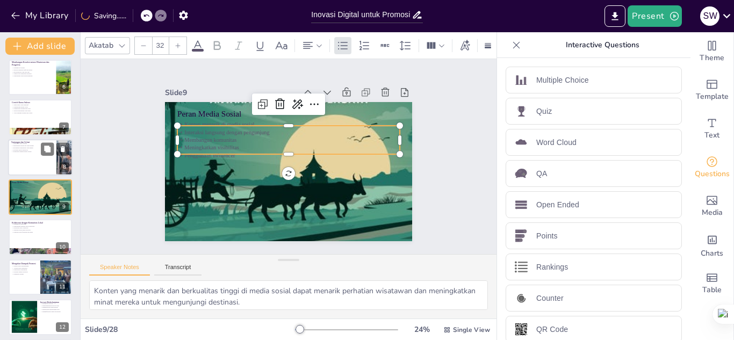
click at [24, 140] on div "Tantangan dan Solusi Tantangan dana terbatas Pengetahuan teknologi yang kurang …" at bounding box center [40, 157] width 64 height 37
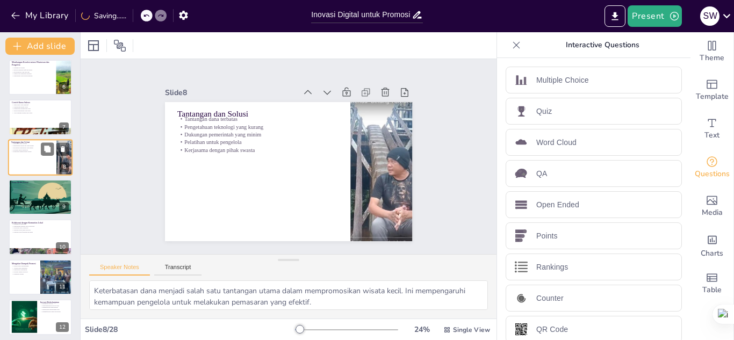
scroll to position [163, 0]
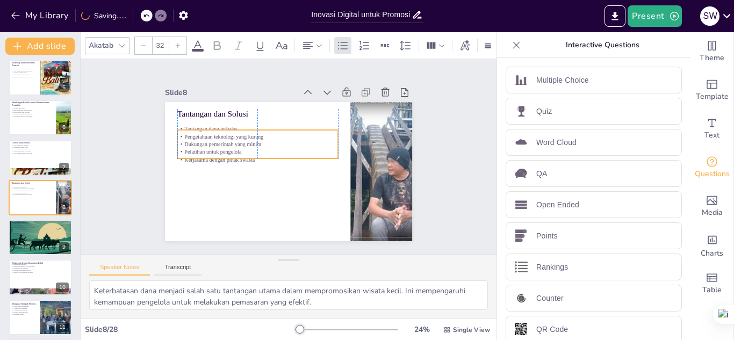
drag, startPoint x: 200, startPoint y: 127, endPoint x: 198, endPoint y: 137, distance: 10.0
click at [273, 137] on p "Dukungan pemerintah yang minim" at bounding box center [293, 124] width 41 height 159
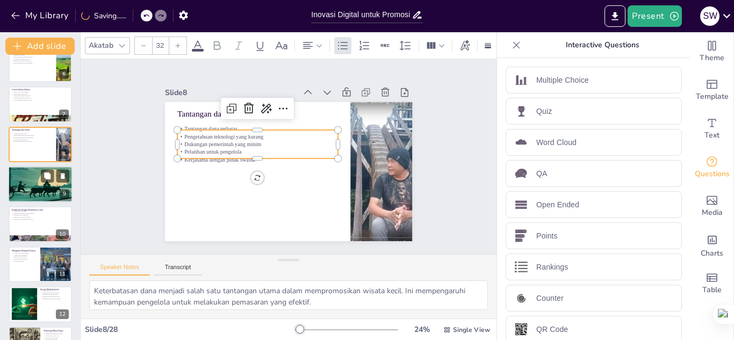
click at [38, 222] on div at bounding box center [40, 223] width 63 height 35
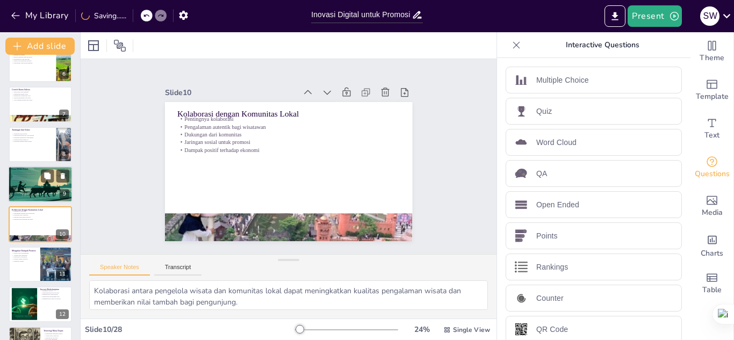
scroll to position [243, 0]
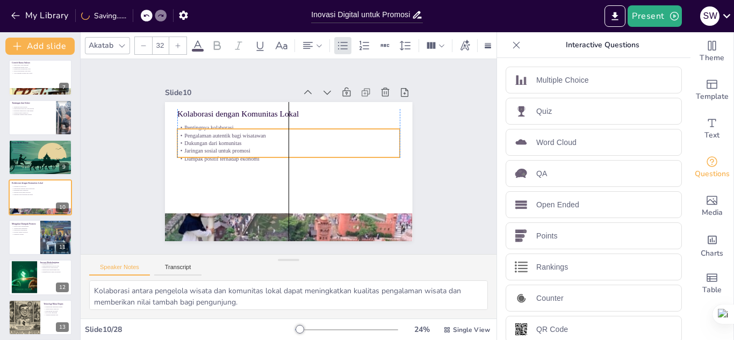
drag, startPoint x: 193, startPoint y: 130, endPoint x: 190, endPoint y: 138, distance: 8.9
click at [191, 138] on p "Dukungan dari komunitas" at bounding box center [294, 169] width 206 height 98
click at [33, 239] on div at bounding box center [40, 237] width 64 height 37
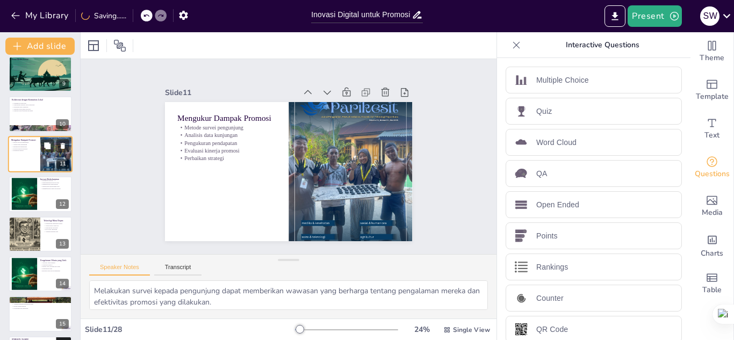
scroll to position [329, 0]
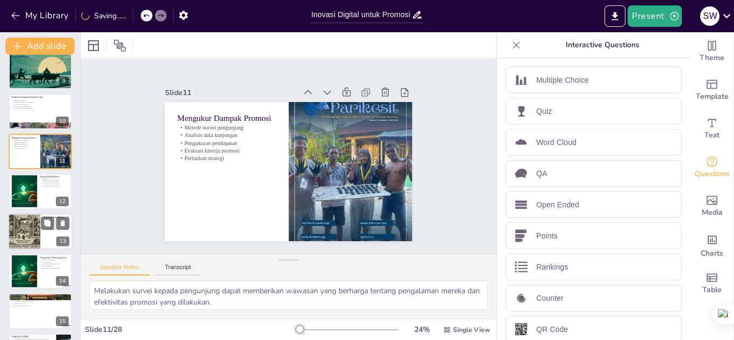
click at [30, 221] on div at bounding box center [24, 231] width 54 height 37
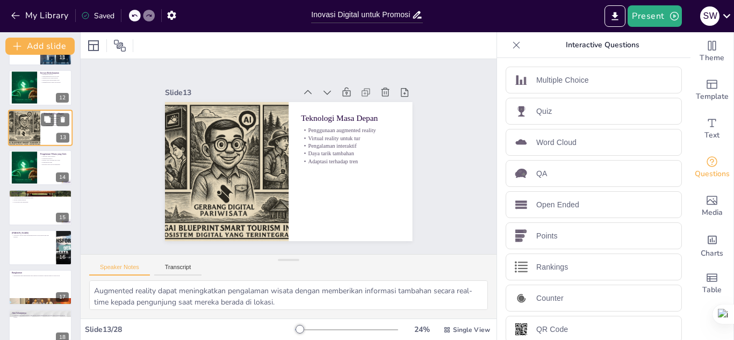
click at [30, 221] on div at bounding box center [40, 207] width 63 height 35
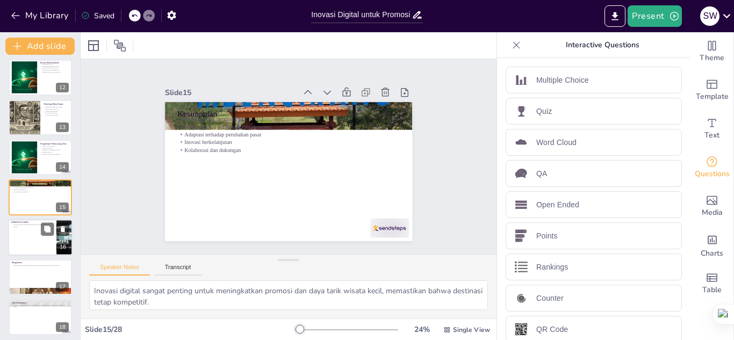
click at [28, 239] on div at bounding box center [40, 237] width 64 height 37
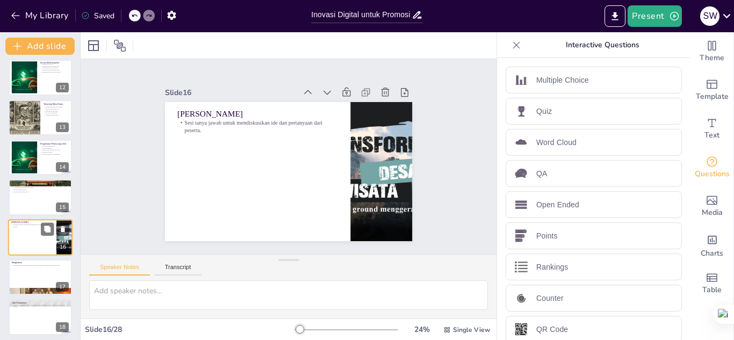
scroll to position [483, 0]
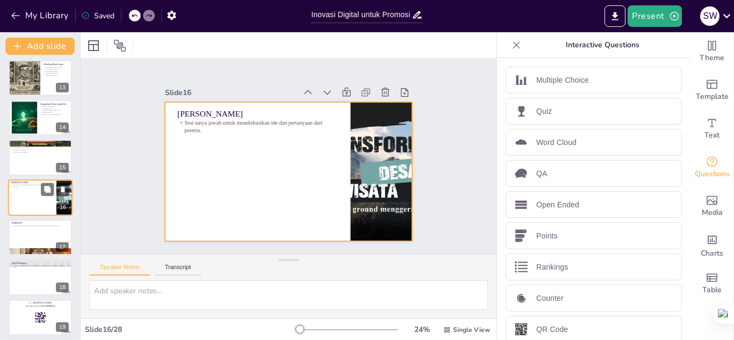
click at [26, 196] on div at bounding box center [40, 197] width 64 height 37
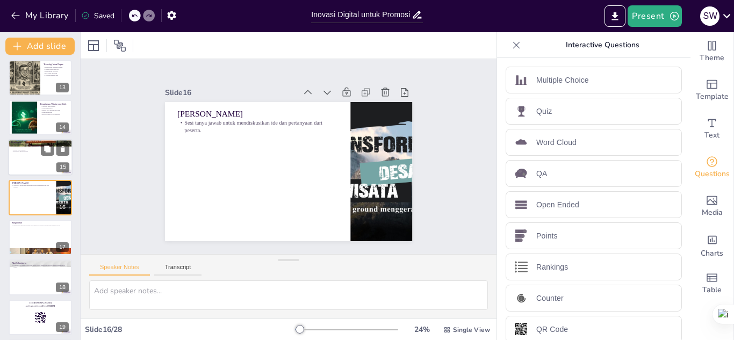
click at [33, 162] on div at bounding box center [40, 158] width 64 height 37
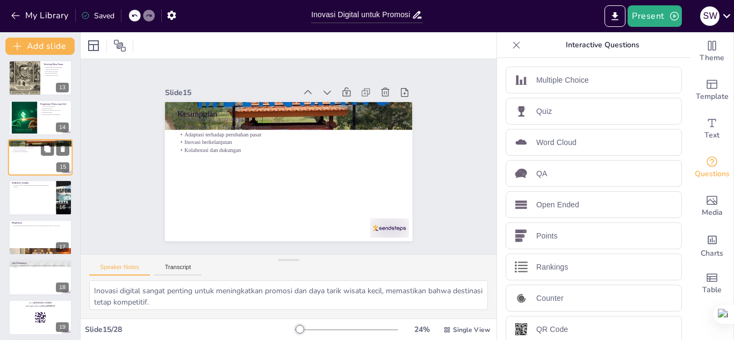
scroll to position [443, 0]
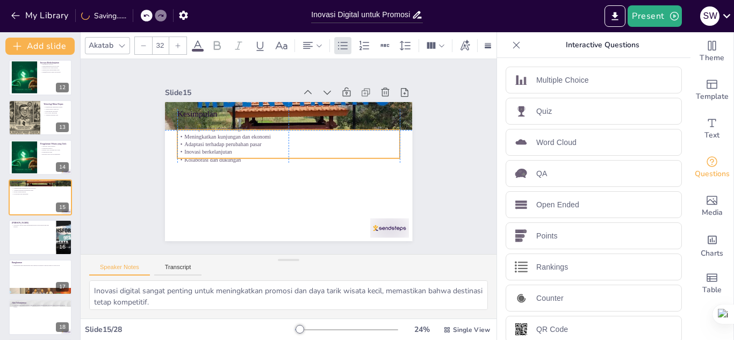
drag, startPoint x: 198, startPoint y: 138, endPoint x: 196, endPoint y: 151, distance: 13.6
click at [244, 151] on p "Inovasi berkelanjutan" at bounding box center [292, 158] width 97 height 206
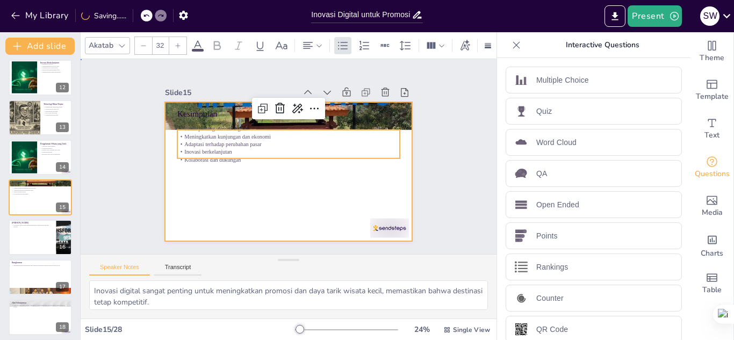
click at [233, 181] on div at bounding box center [285, 170] width 271 height 187
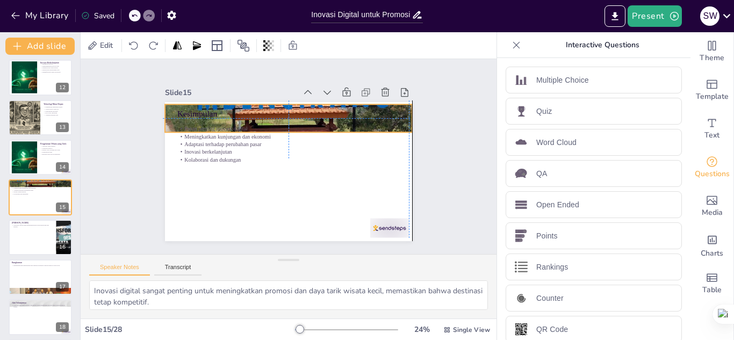
click at [215, 99] on div "Kesimpulan Peran penting inovasi digital Meningkatkan kunjungan dan ekonomi Ada…" at bounding box center [315, 110] width 214 height 124
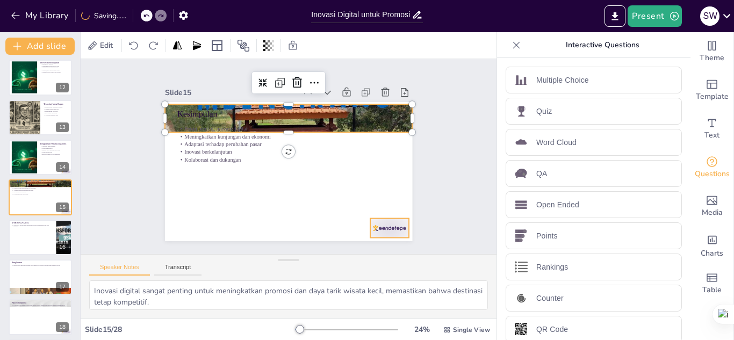
click at [362, 251] on div at bounding box center [340, 269] width 43 height 36
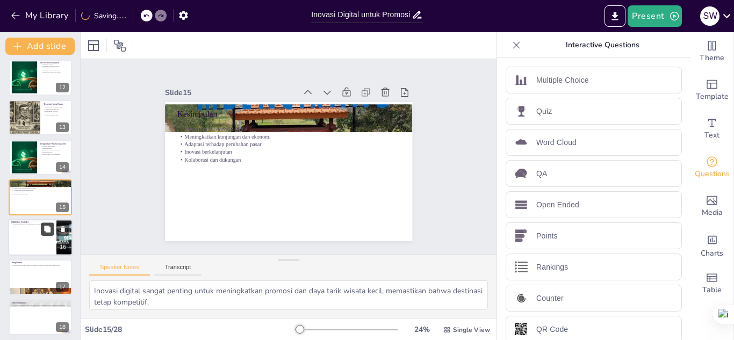
click at [41, 229] on button at bounding box center [47, 228] width 13 height 13
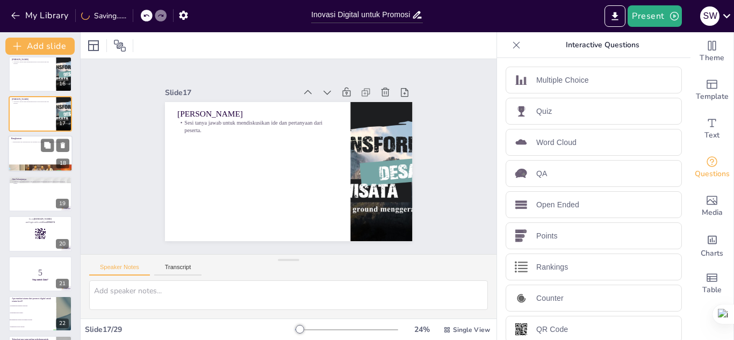
scroll to position [607, 0]
click at [22, 141] on p "Rangkuman dari pembahasan dan langkah selanjutnya untuk promosi wisata kecil." at bounding box center [40, 142] width 58 height 2
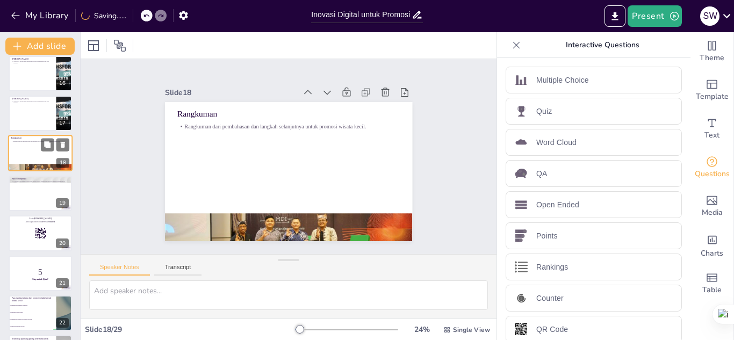
scroll to position [563, 0]
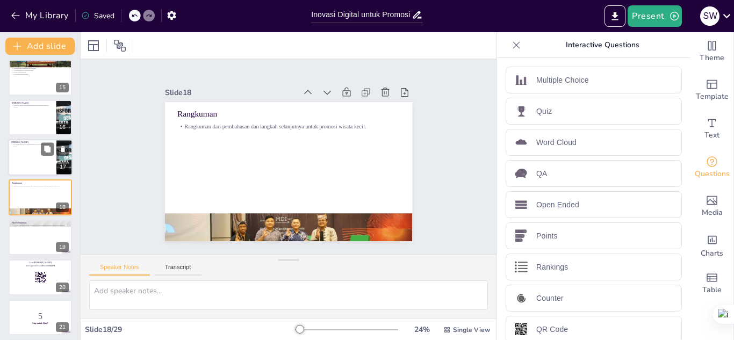
click at [32, 139] on div "Tanya Jawab Sesi tanya jawab untuk mendiskusikan ide dan pertanyaan dari pesert…" at bounding box center [40, 157] width 64 height 37
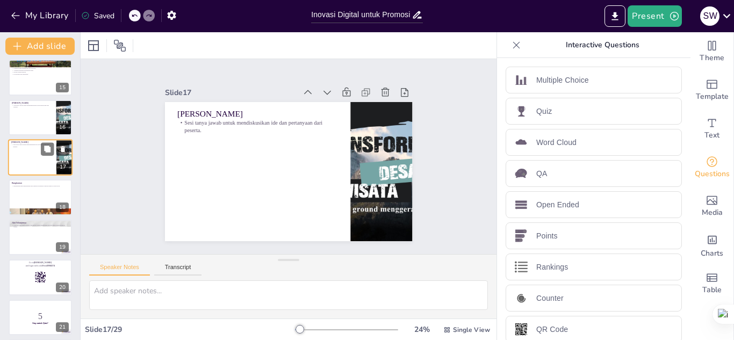
scroll to position [523, 0]
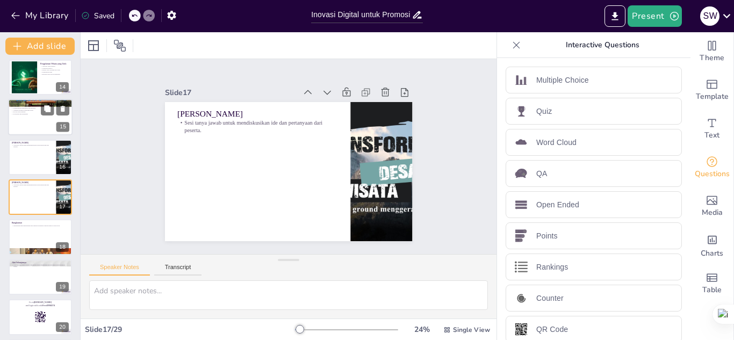
click at [25, 126] on div at bounding box center [40, 117] width 64 height 37
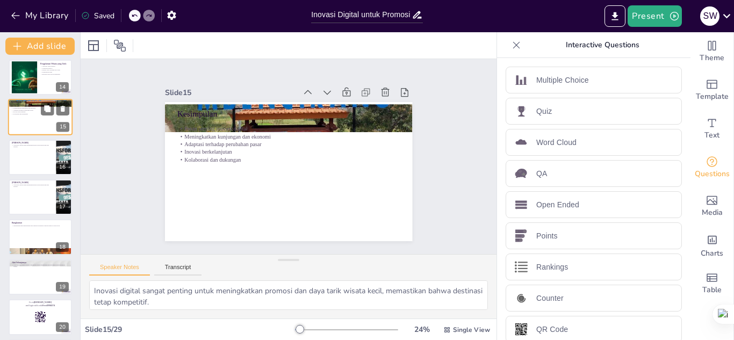
scroll to position [443, 0]
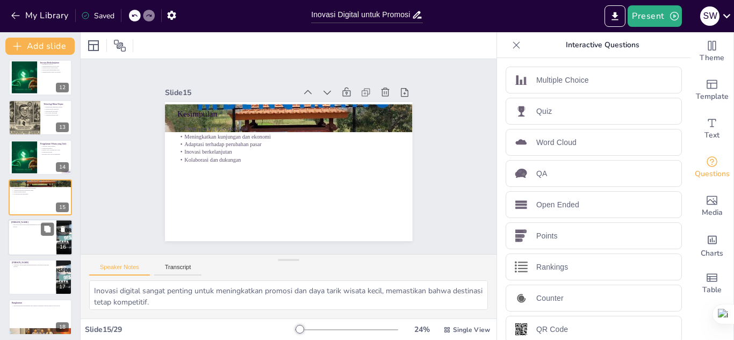
click at [32, 231] on div at bounding box center [40, 237] width 64 height 37
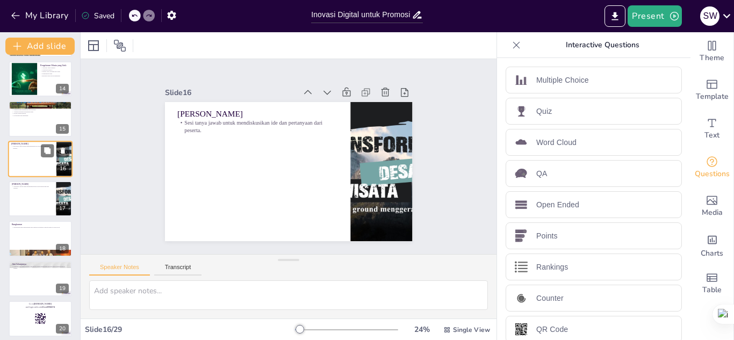
scroll to position [522, 0]
click at [22, 198] on div at bounding box center [40, 198] width 64 height 37
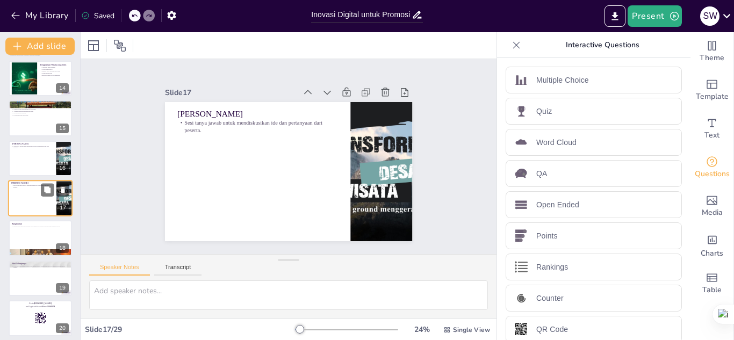
scroll to position [523, 0]
click at [62, 189] on icon at bounding box center [63, 189] width 4 height 6
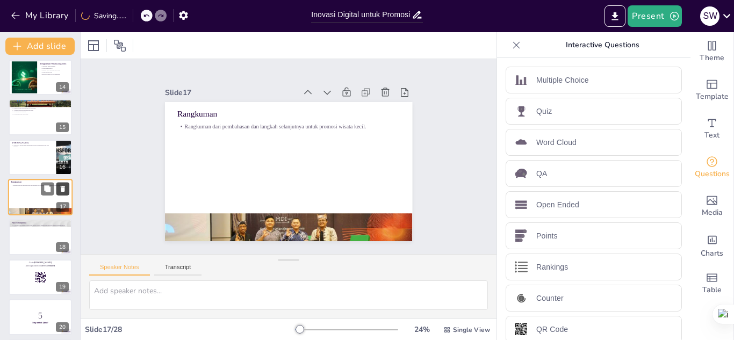
click at [66, 190] on icon at bounding box center [63, 189] width 8 height 8
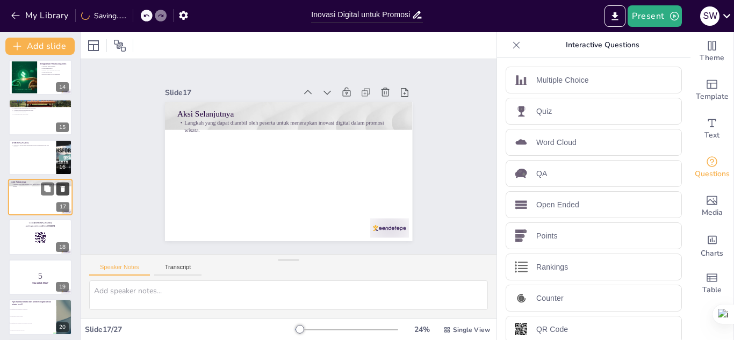
click at [66, 190] on icon at bounding box center [63, 189] width 8 height 8
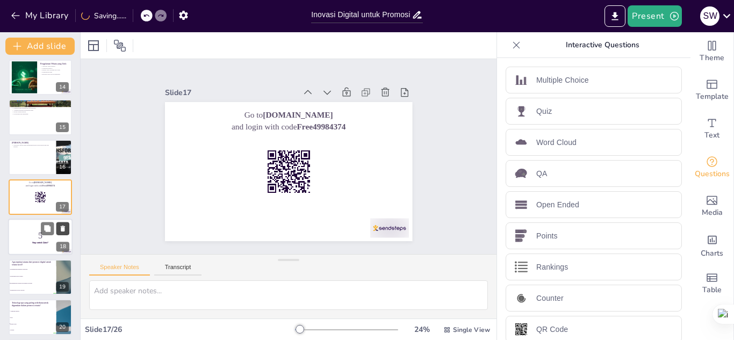
click at [62, 233] on button at bounding box center [62, 228] width 13 height 13
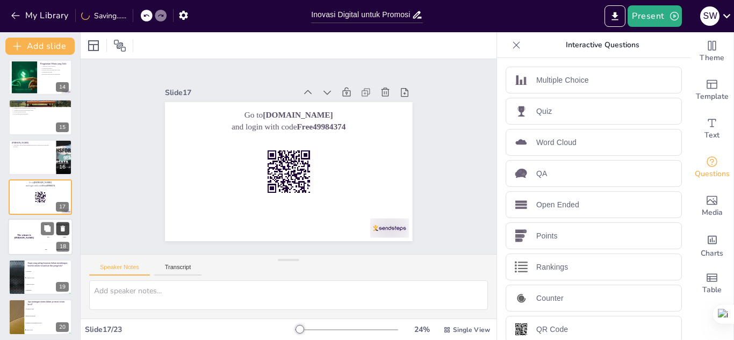
click at [62, 233] on button at bounding box center [62, 228] width 13 height 13
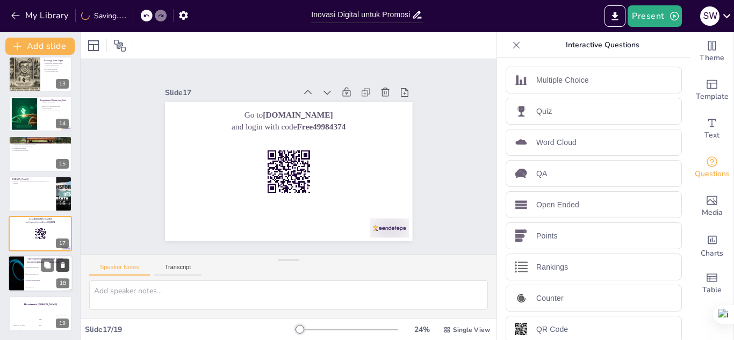
click at [62, 233] on div at bounding box center [40, 233] width 63 height 35
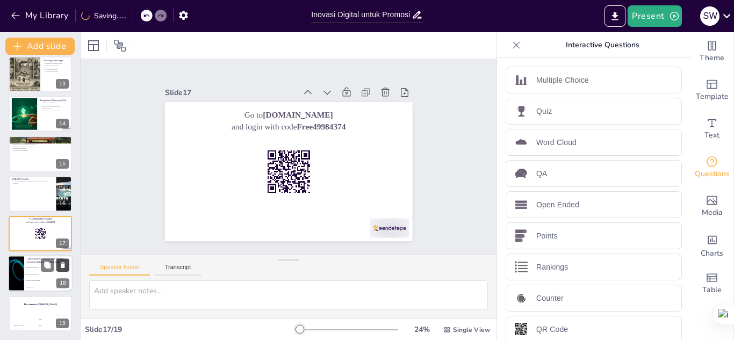
click at [65, 267] on icon at bounding box center [63, 266] width 8 height 8
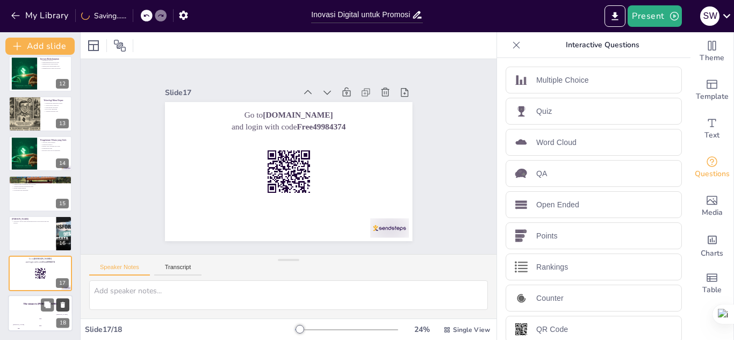
scroll to position [447, 0]
click at [65, 267] on icon at bounding box center [63, 266] width 8 height 8
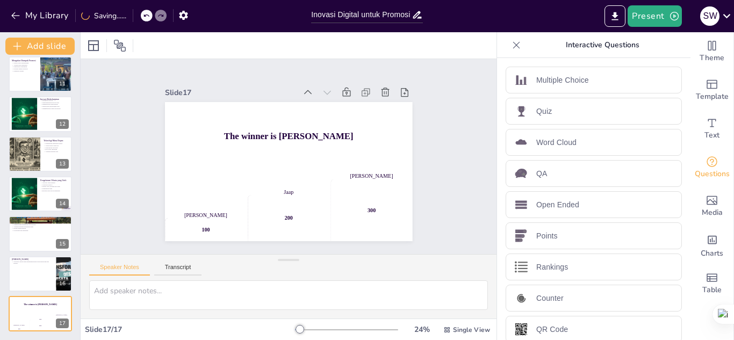
scroll to position [407, 0]
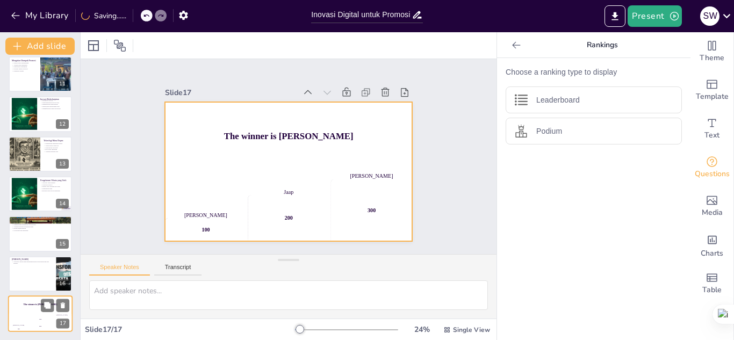
click at [65, 313] on div "The winner is [PERSON_NAME]" at bounding box center [40, 304] width 64 height 18
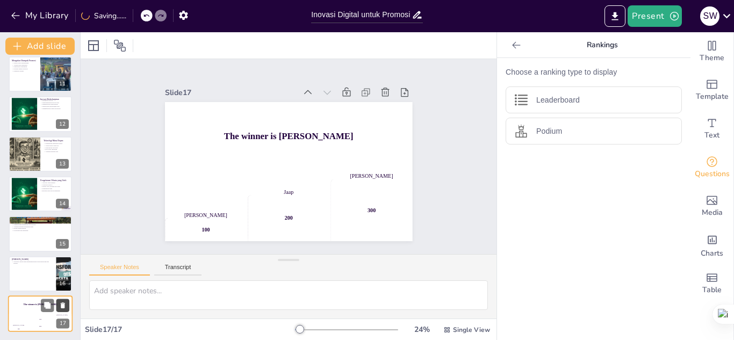
click at [67, 303] on button at bounding box center [62, 305] width 13 height 13
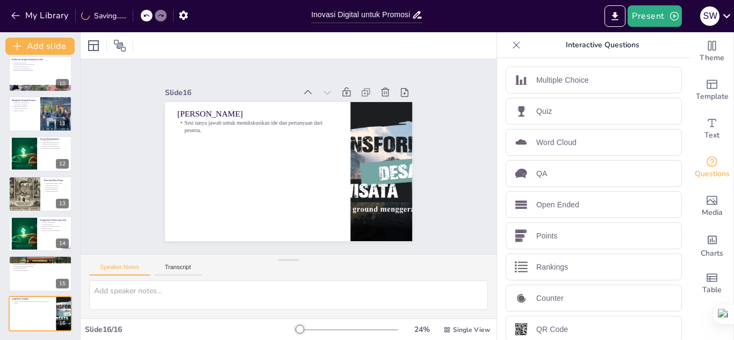
scroll to position [367, 0]
click at [60, 268] on icon at bounding box center [63, 266] width 8 height 8
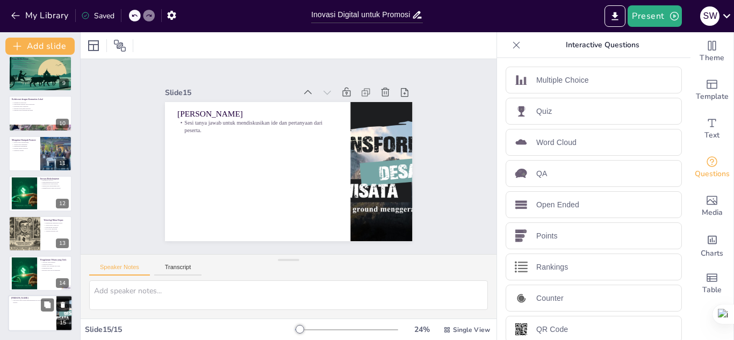
scroll to position [327, 0]
click at [63, 302] on icon at bounding box center [63, 305] width 8 height 8
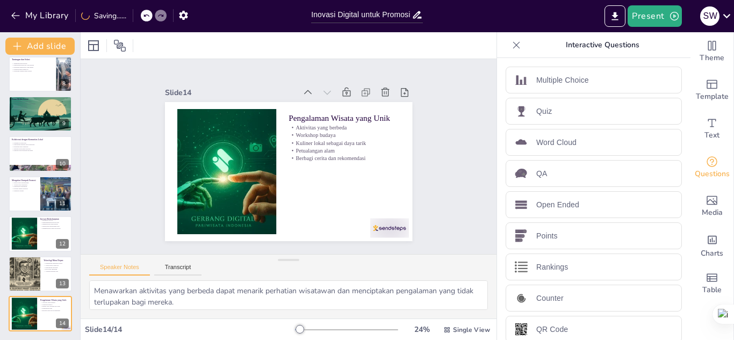
scroll to position [287, 0]
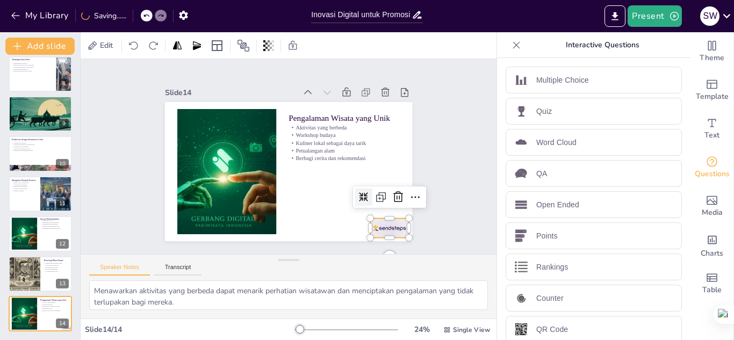
click at [388, 197] on div at bounding box center [409, 180] width 43 height 33
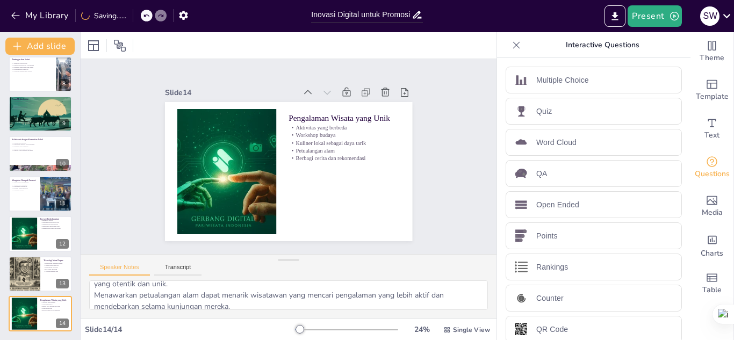
scroll to position [66, 0]
click at [38, 281] on div at bounding box center [24, 274] width 54 height 37
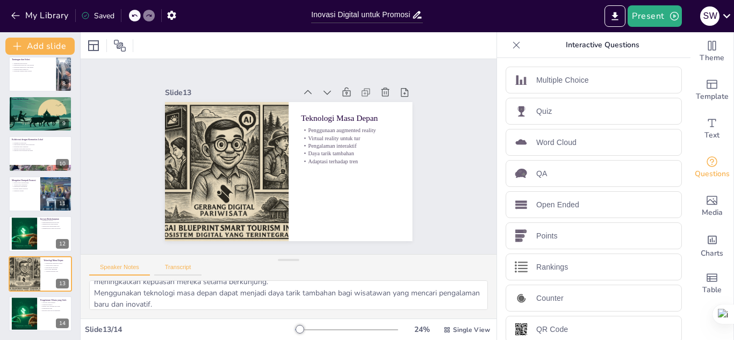
click at [178, 264] on button "Transcript" at bounding box center [178, 270] width 48 height 12
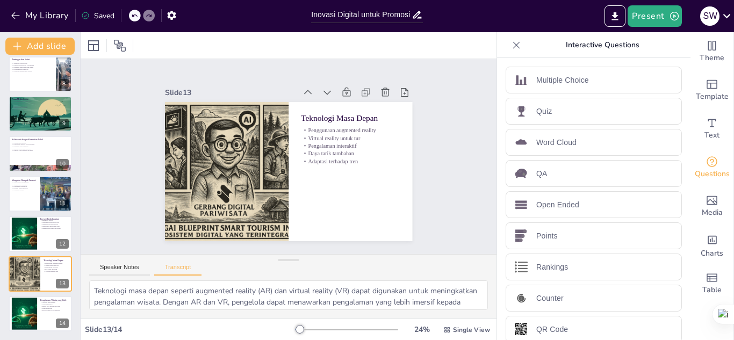
scroll to position [25, 0]
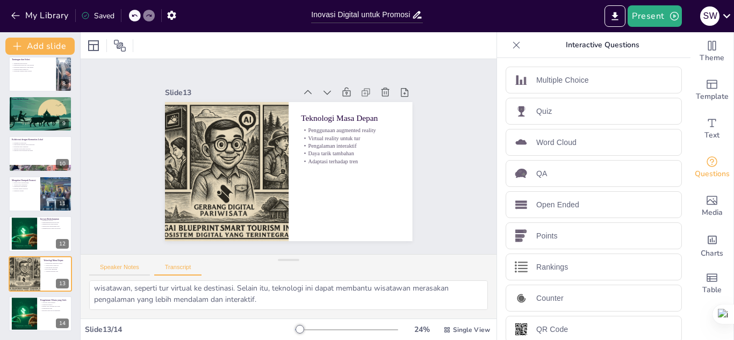
click at [118, 271] on button "Speaker Notes" at bounding box center [119, 270] width 61 height 12
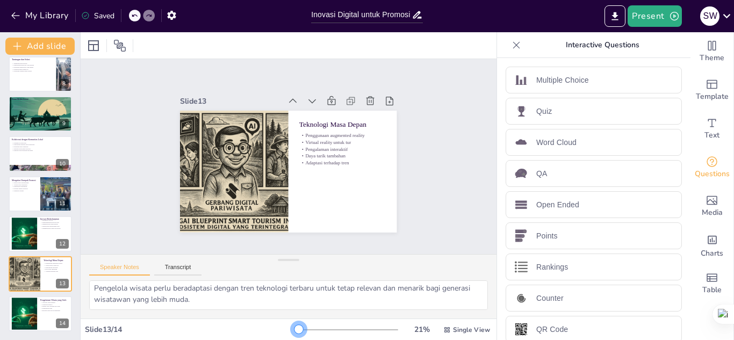
drag, startPoint x: 294, startPoint y: 328, endPoint x: 292, endPoint y: 321, distance: 6.8
click at [295, 321] on div "21 % Single View" at bounding box center [393, 329] width 197 height 17
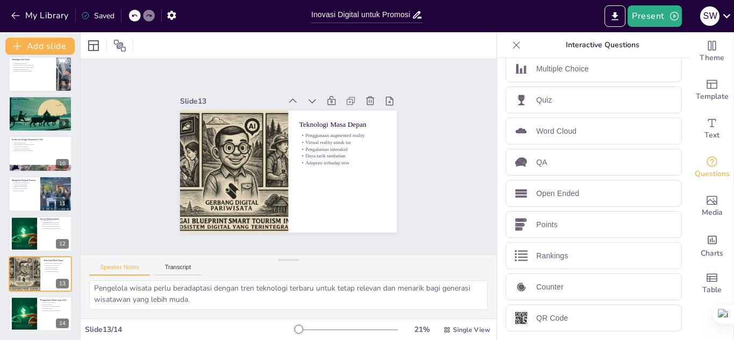
scroll to position [0, 0]
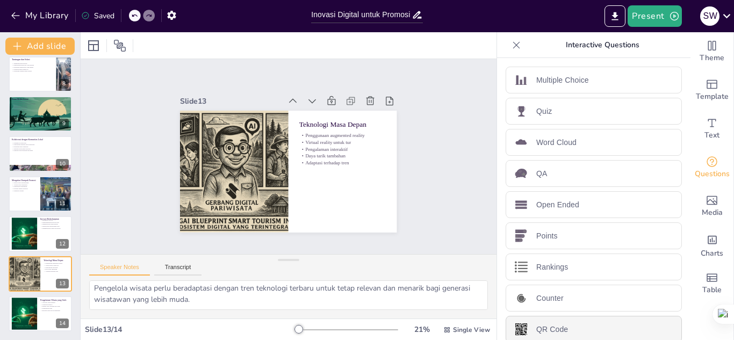
click at [560, 324] on p "QR Code" at bounding box center [552, 329] width 32 height 11
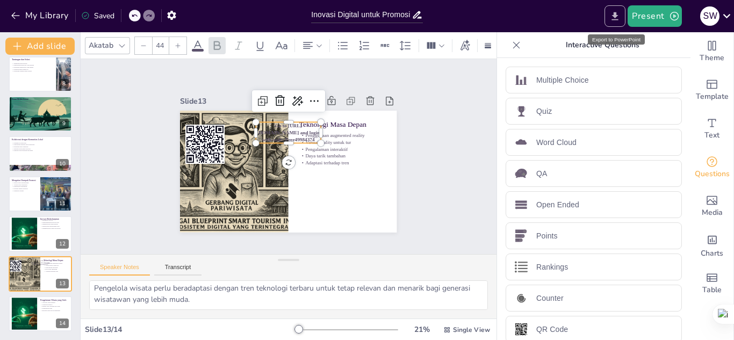
click at [617, 15] on icon "Export to PowerPoint" at bounding box center [615, 16] width 6 height 8
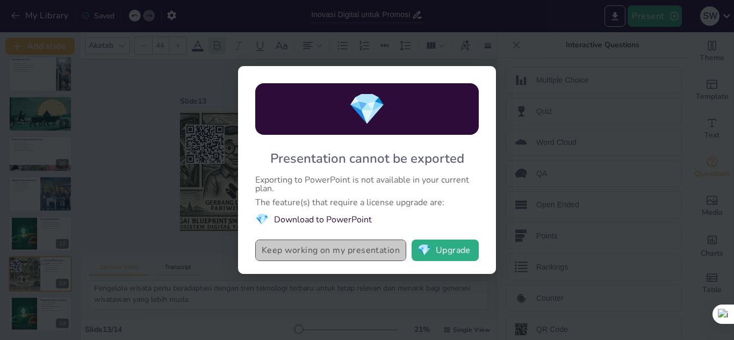
click at [341, 259] on button "Keep working on my presentation" at bounding box center [330, 250] width 151 height 21
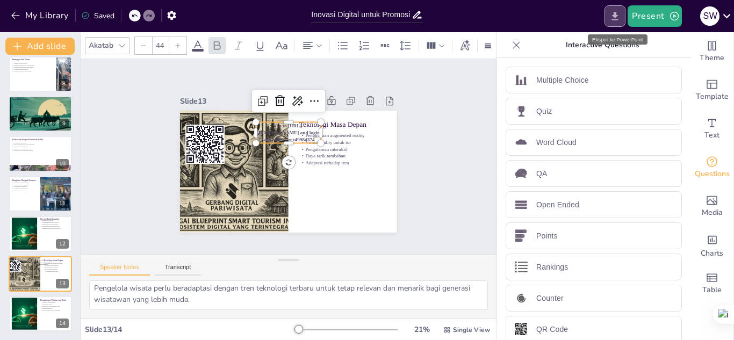
click at [616, 19] on icon "Export to PowerPoint" at bounding box center [614, 16] width 11 height 11
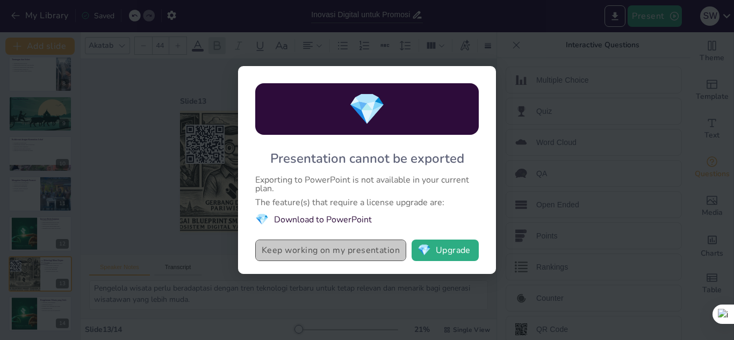
click at [394, 252] on button "Keep working on my presentation" at bounding box center [330, 250] width 151 height 21
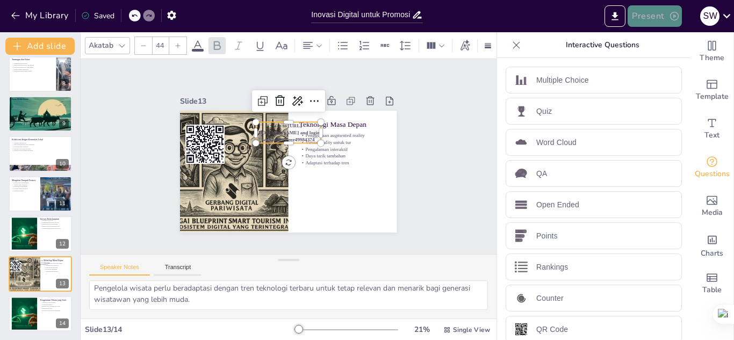
click at [662, 16] on button "Present" at bounding box center [654, 15] width 54 height 21
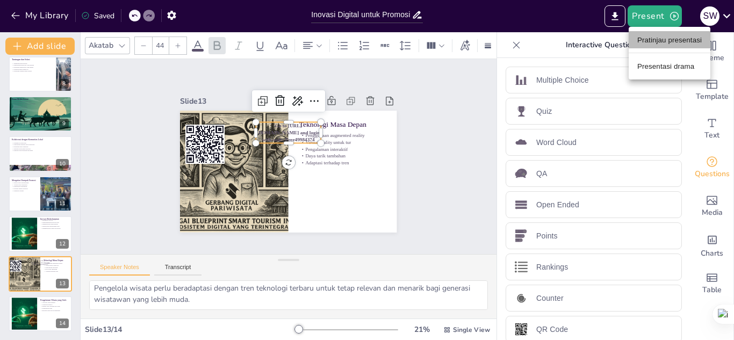
click at [652, 37] on font "Pratinjau presentasi" at bounding box center [669, 40] width 64 height 8
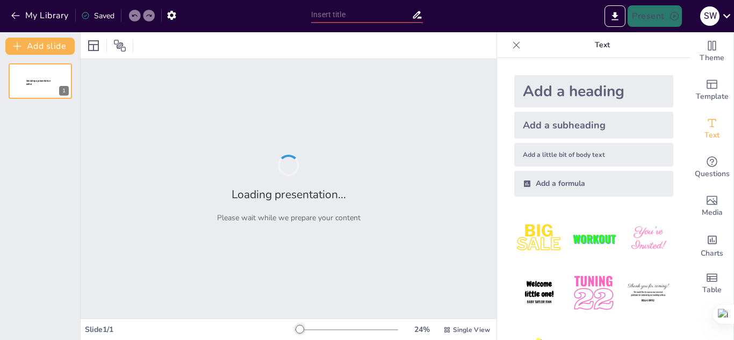
type input "Inovasi Digital untuk Promosi Wisata Kecil: Meningkatkan Kunjungan dan Ekonomi …"
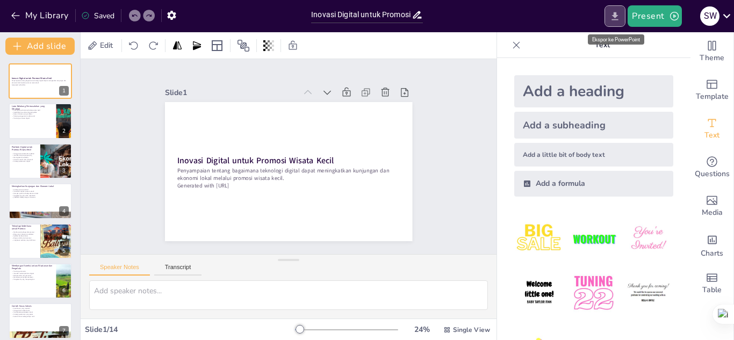
click at [625, 12] on button "Export to PowerPoint" at bounding box center [614, 15] width 21 height 21
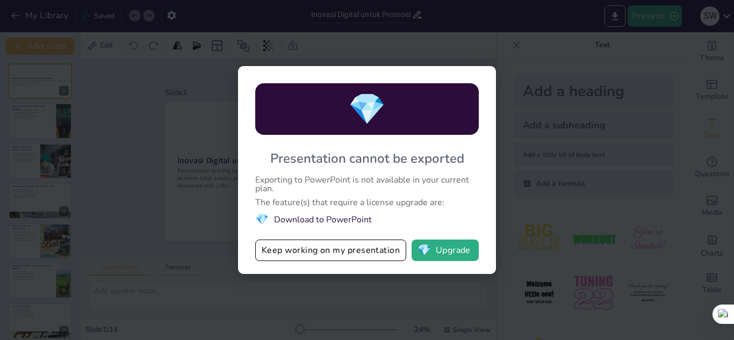
click at [437, 285] on div "💎 Presentation cannot be exported Exporting to PowerPoint is not available in y…" at bounding box center [367, 170] width 734 height 340
drag, startPoint x: 525, startPoint y: 113, endPoint x: 368, endPoint y: 256, distance: 211.8
click at [368, 256] on div "💎 Presentation cannot be exported Exporting to PowerPoint is not available in y…" at bounding box center [367, 170] width 734 height 340
click at [368, 256] on button "Keep working on my presentation" at bounding box center [330, 250] width 151 height 21
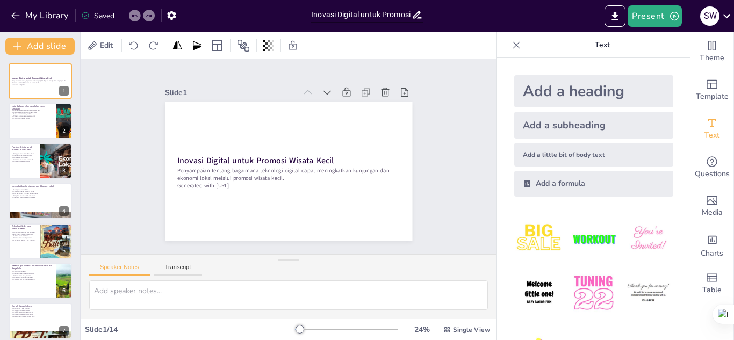
scroll to position [287, 0]
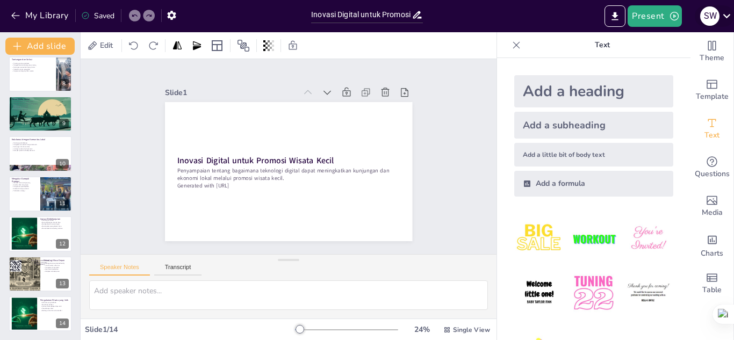
click at [723, 15] on icon at bounding box center [726, 16] width 15 height 15
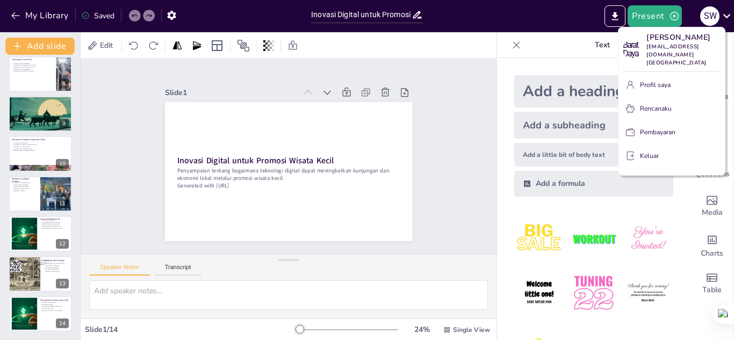
drag, startPoint x: 578, startPoint y: 18, endPoint x: 591, endPoint y: 11, distance: 15.4
click at [591, 11] on div at bounding box center [367, 170] width 734 height 340
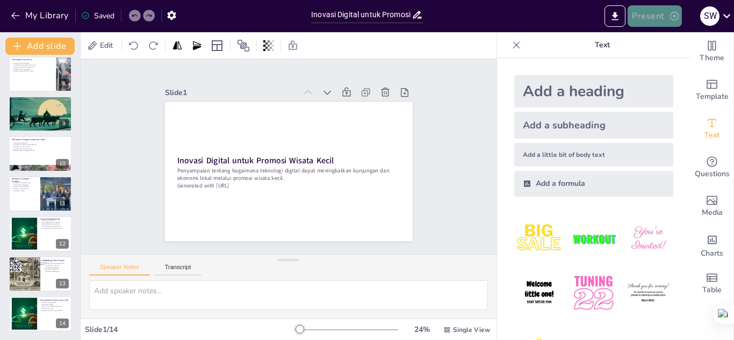
click at [647, 19] on button "Present" at bounding box center [654, 15] width 54 height 21
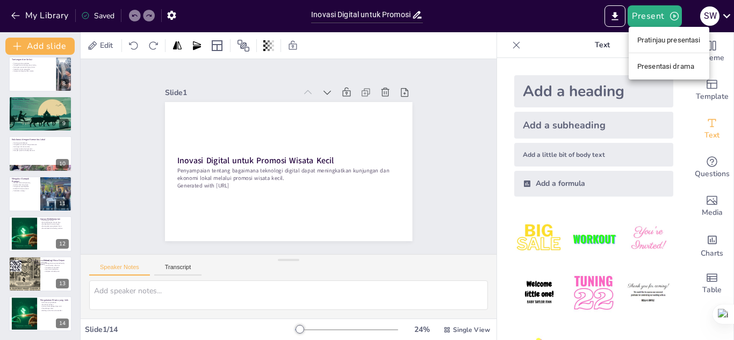
click at [609, 16] on div at bounding box center [367, 170] width 734 height 340
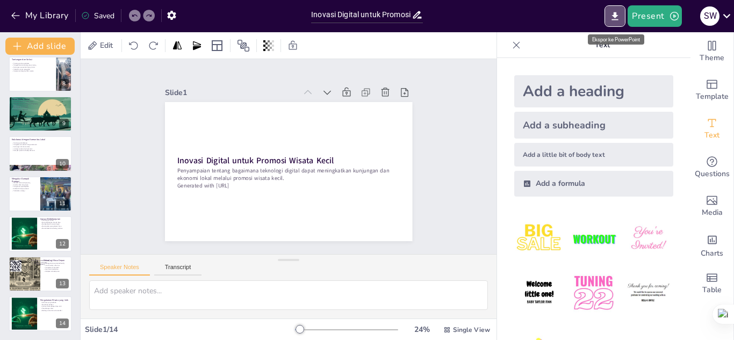
click at [609, 16] on button "Export to PowerPoint" at bounding box center [614, 15] width 21 height 21
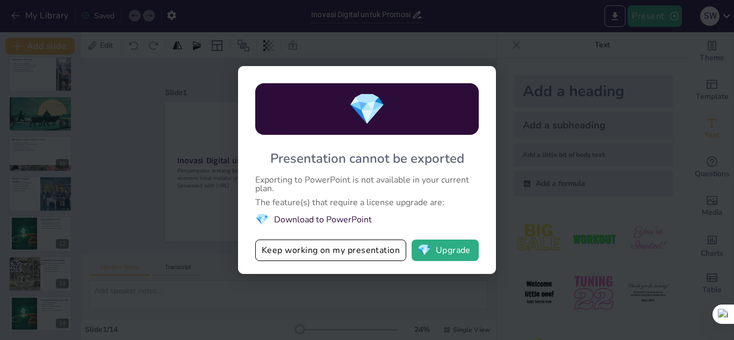
click at [364, 303] on div "💎 Presentation cannot be exported Exporting to PowerPoint is not available in y…" at bounding box center [367, 170] width 734 height 340
click at [353, 216] on li "💎 Download to PowerPoint" at bounding box center [366, 219] width 223 height 15
click at [434, 256] on button "💎 Upgrade" at bounding box center [444, 250] width 67 height 21
